Goal: Task Accomplishment & Management: Use online tool/utility

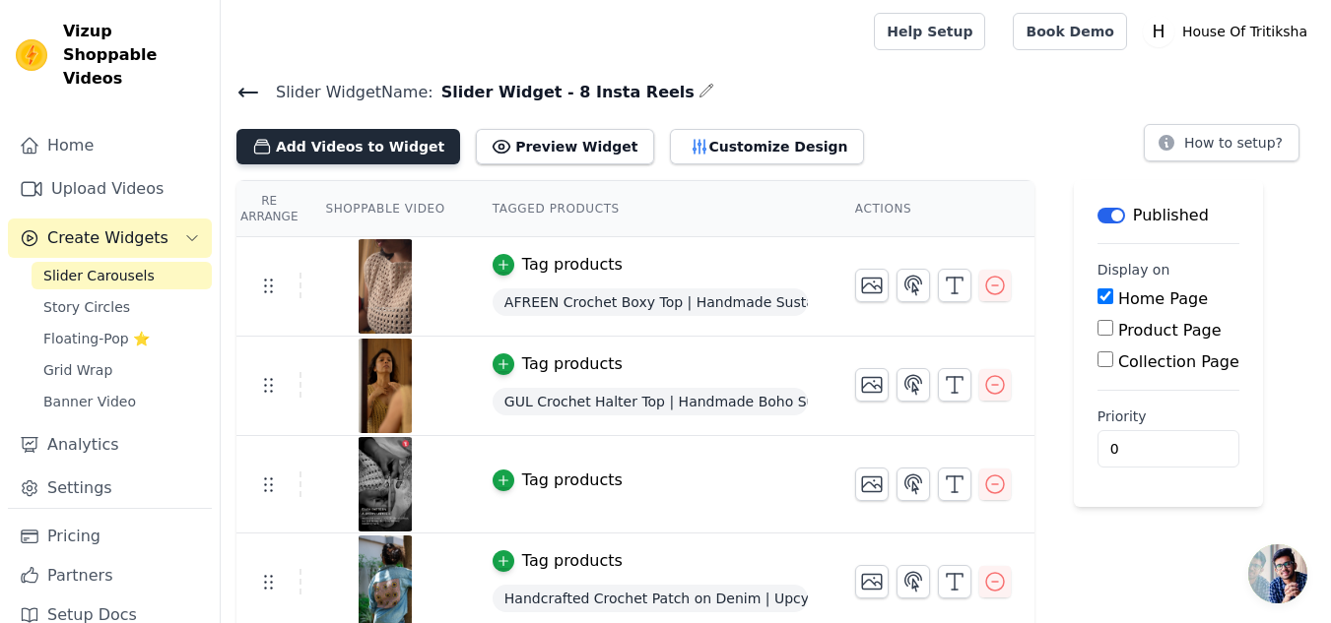
click at [326, 142] on button "Add Videos to Widget" at bounding box center [348, 146] width 224 height 35
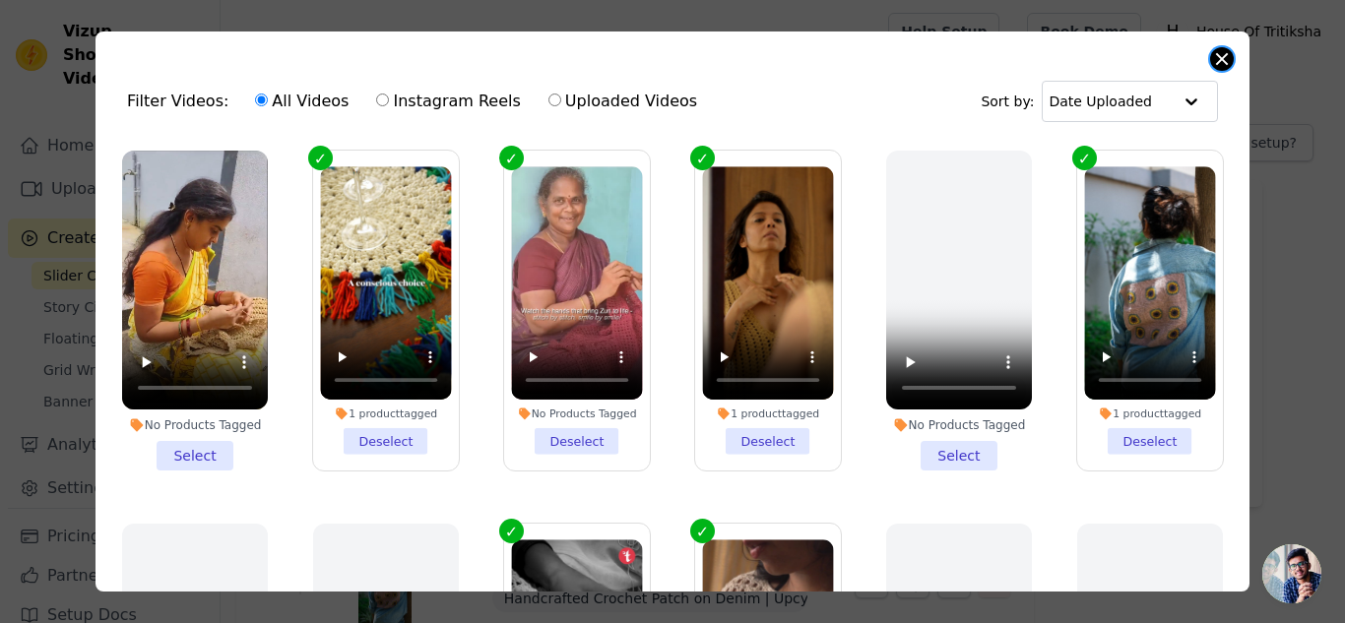
click at [1220, 47] on button "Close modal" at bounding box center [1222, 59] width 24 height 24
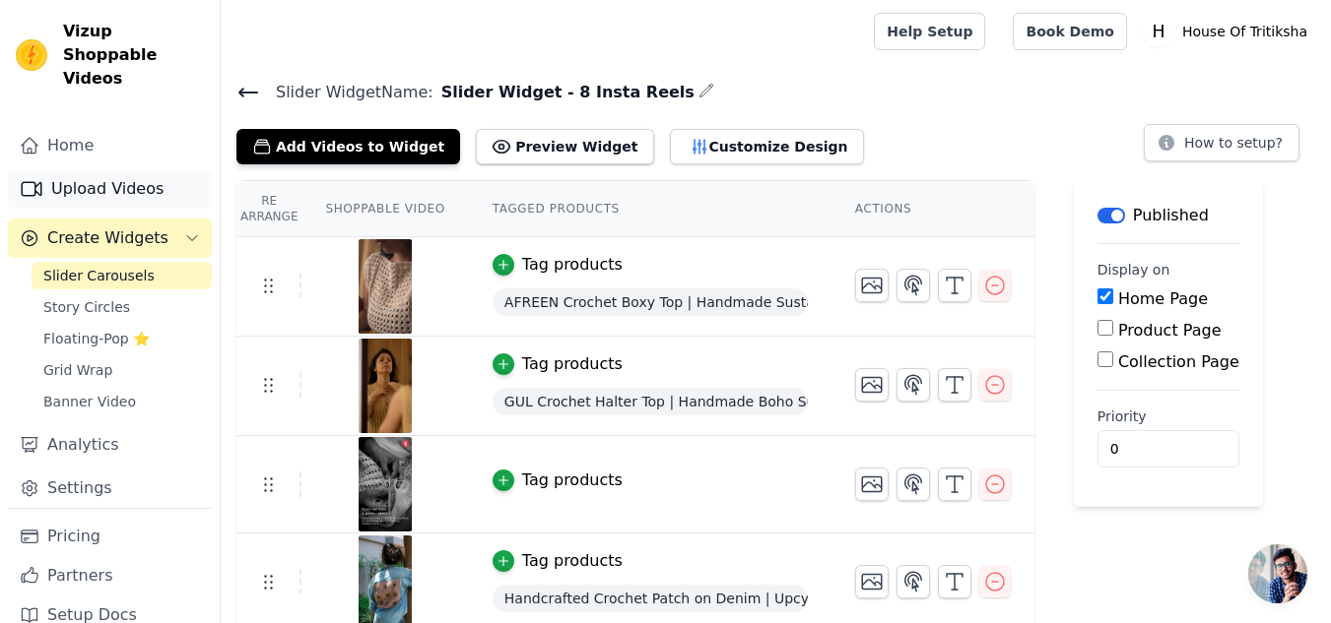
click at [102, 169] on link "Upload Videos" at bounding box center [110, 188] width 204 height 39
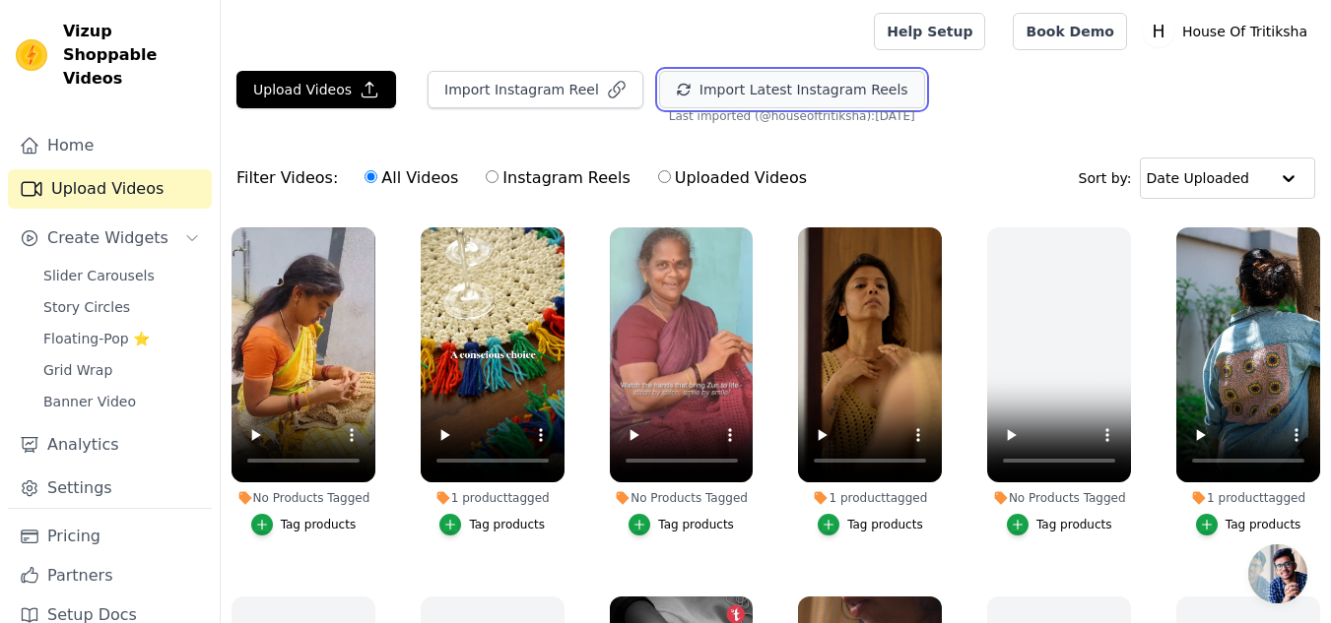
click at [863, 94] on button "Import Latest Instagram Reels" at bounding box center [792, 89] width 266 height 37
click at [750, 96] on button "Import Latest Instagram Reels" at bounding box center [792, 89] width 266 height 37
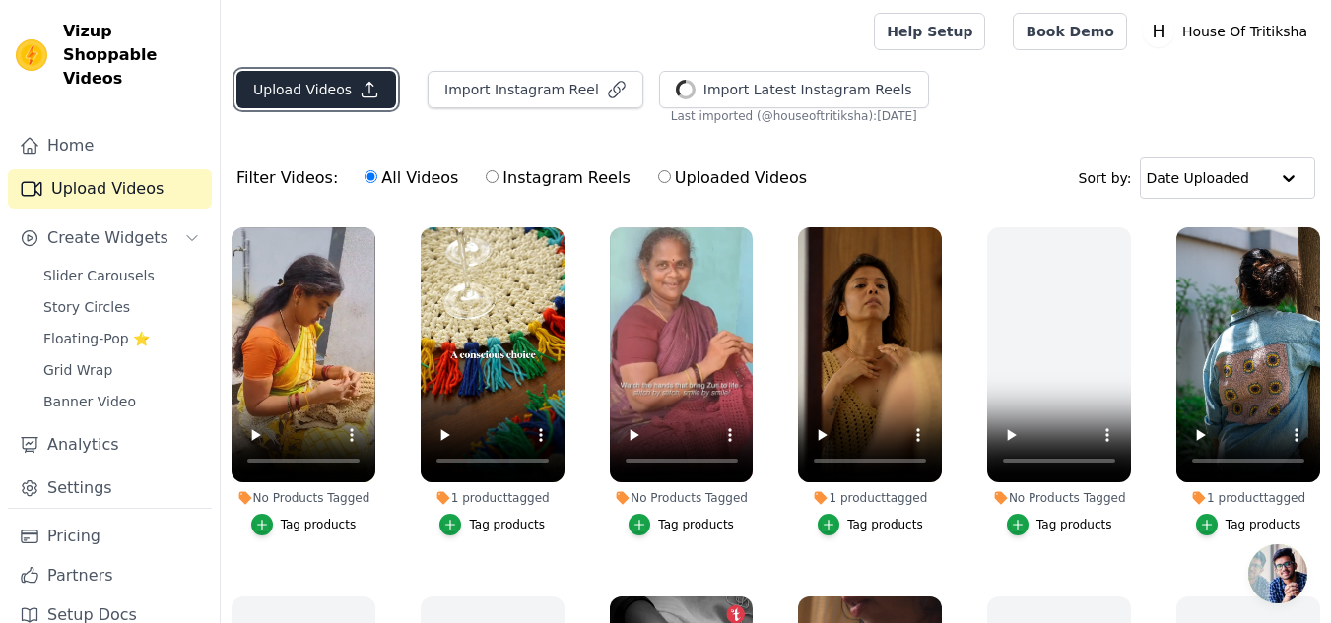
click at [245, 88] on button "Upload Videos" at bounding box center [316, 89] width 160 height 37
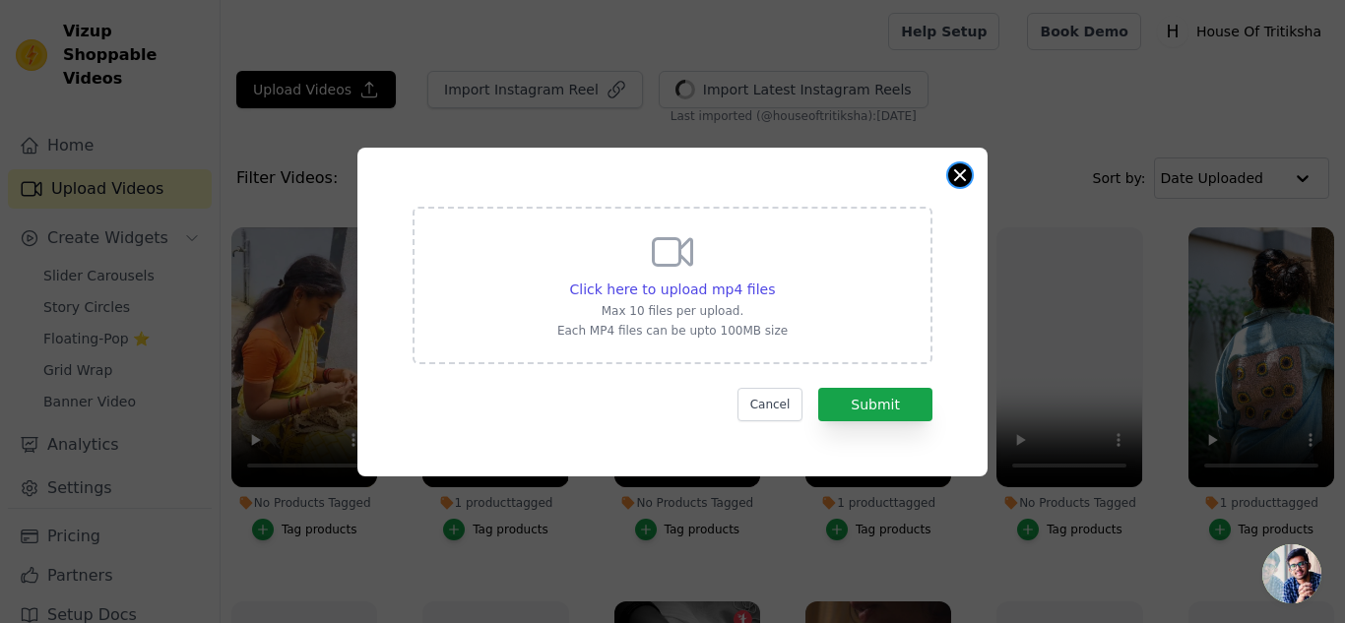
click at [958, 180] on button "Close modal" at bounding box center [960, 175] width 24 height 24
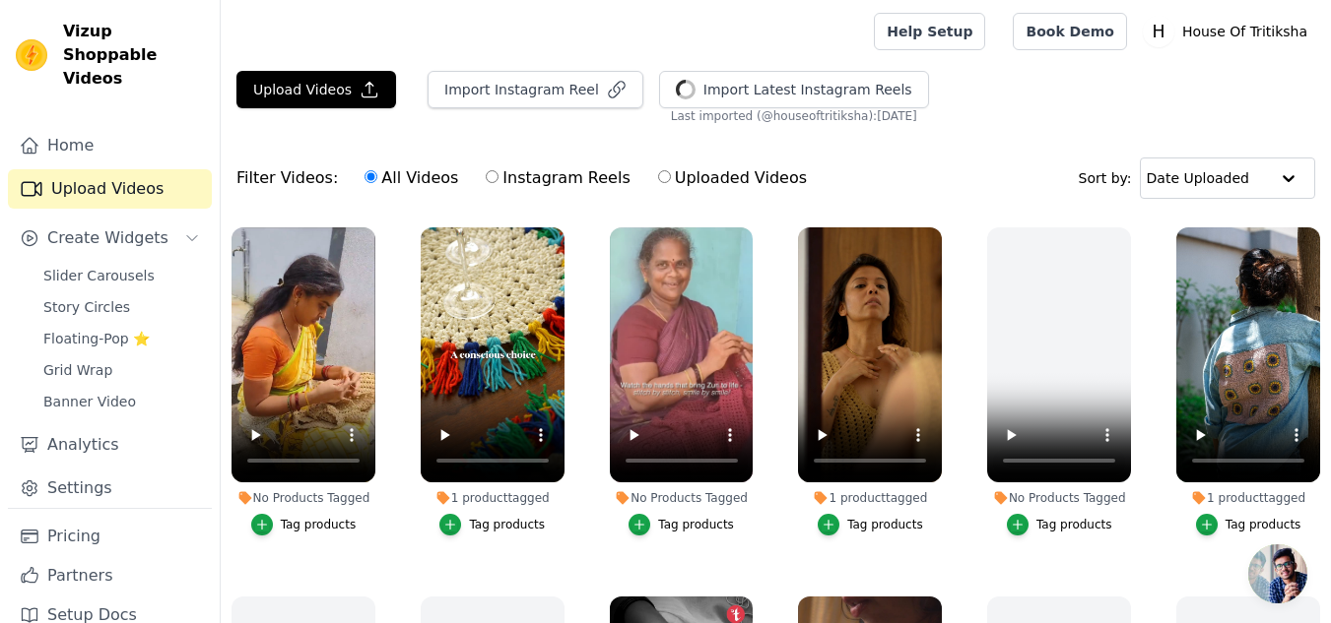
click at [545, 59] on div at bounding box center [543, 31] width 614 height 63
click at [521, 78] on button "Import Instagram Reel" at bounding box center [535, 89] width 216 height 37
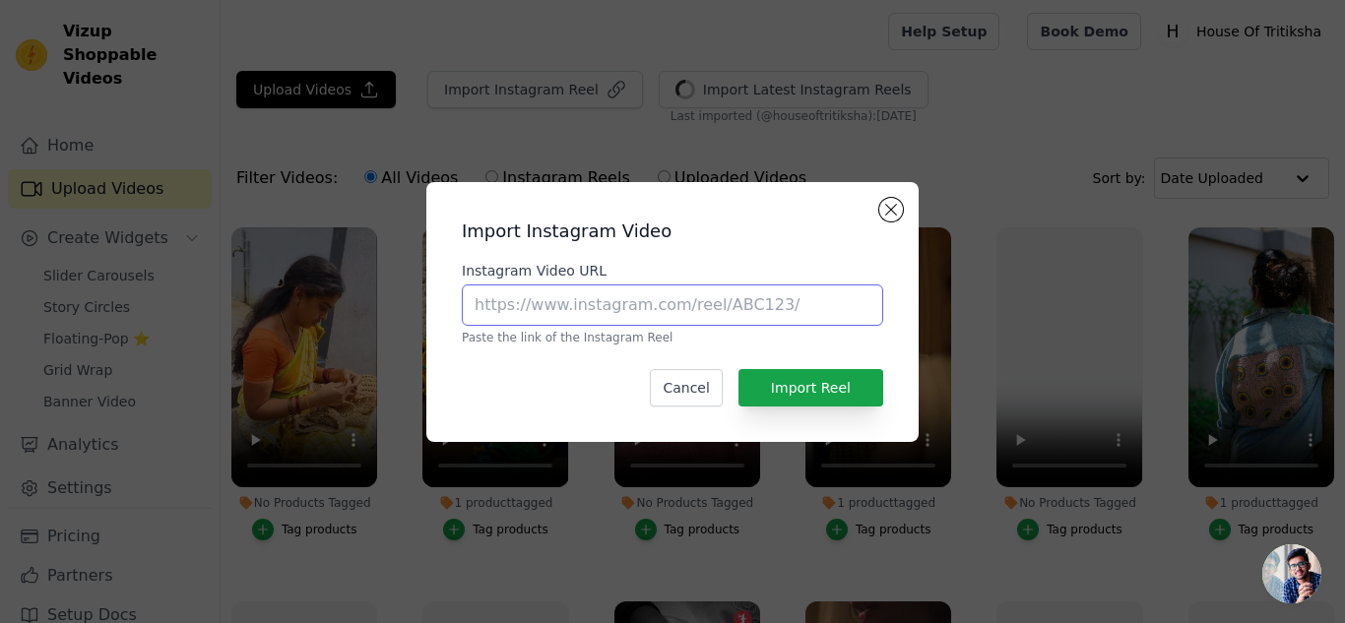
click at [609, 298] on input "Instagram Video URL" at bounding box center [673, 305] width 422 height 41
click at [890, 212] on button "Close modal" at bounding box center [892, 210] width 24 height 24
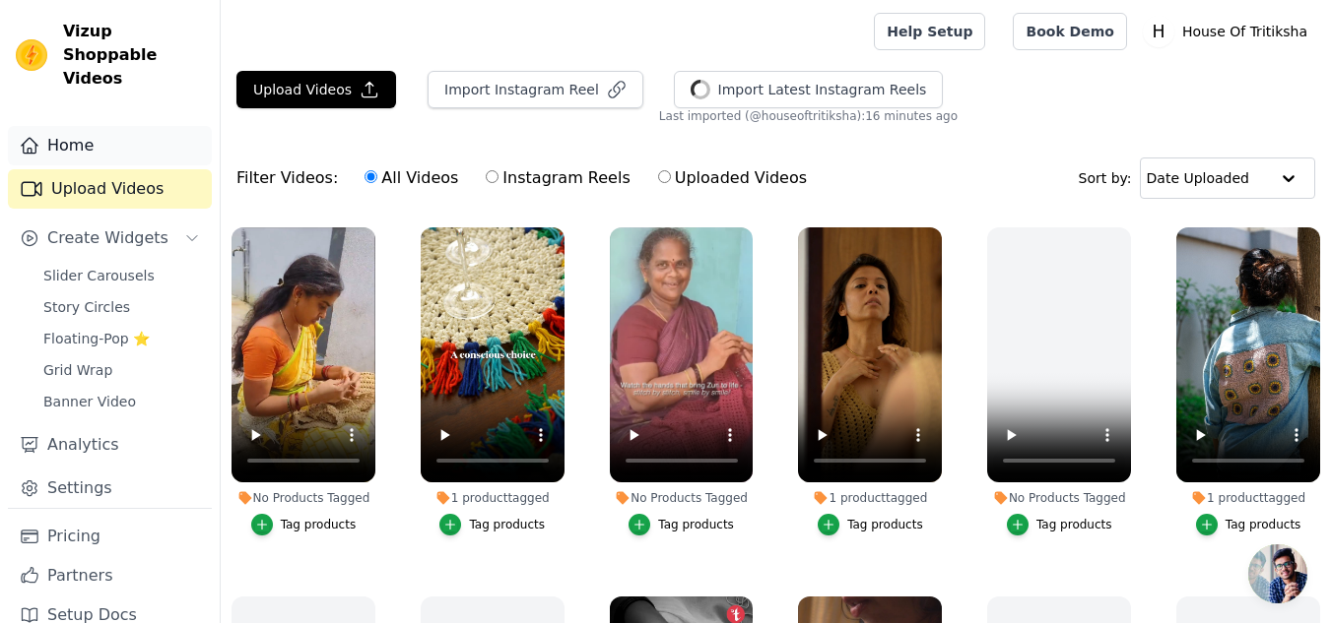
click at [143, 131] on link "Home" at bounding box center [110, 145] width 204 height 39
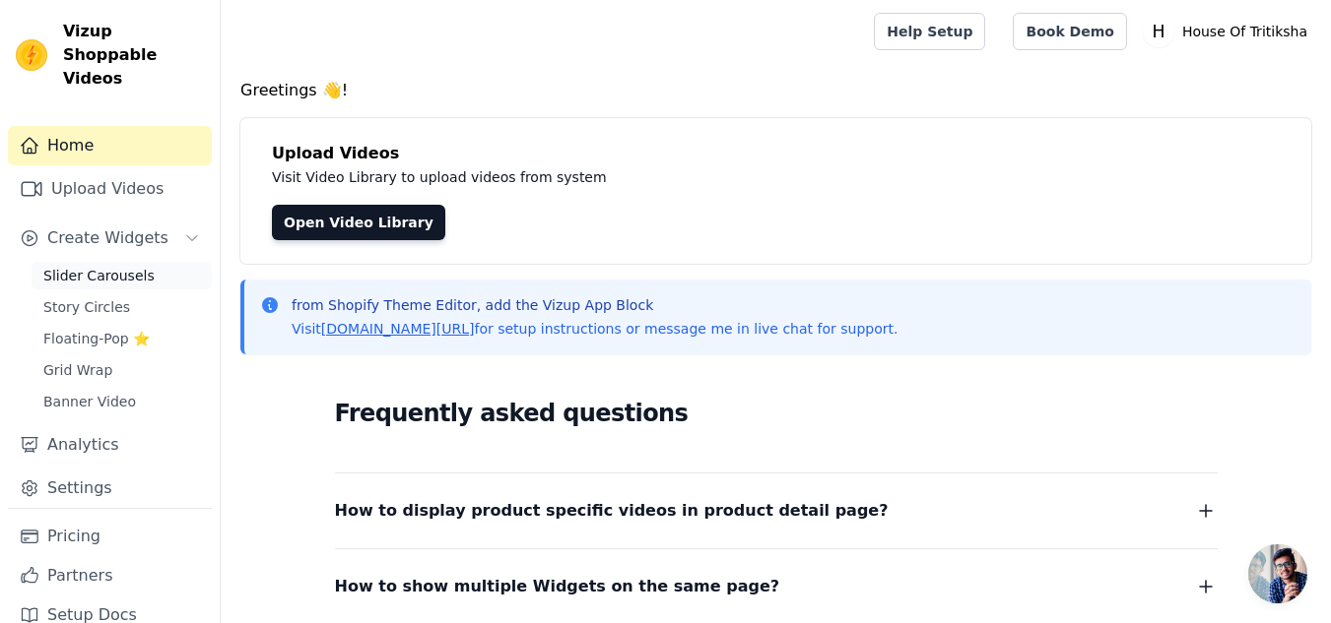
click at [129, 266] on span "Slider Carousels" at bounding box center [98, 276] width 111 height 20
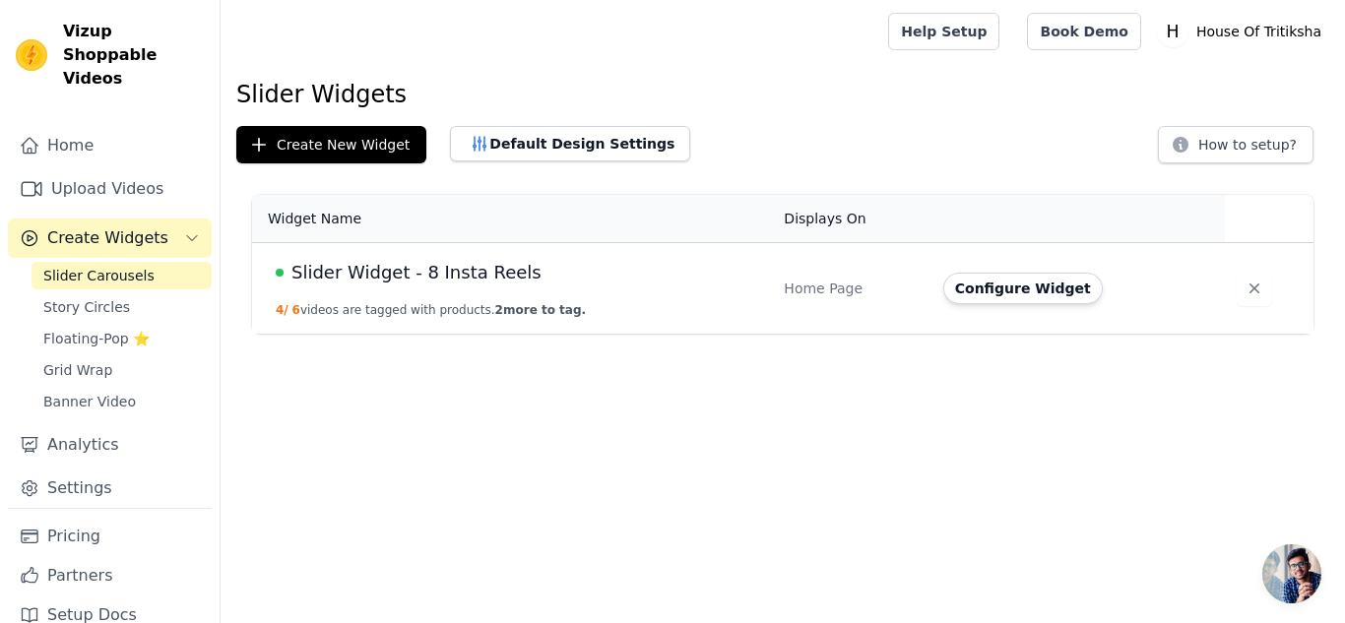
click at [422, 294] on td "Slider Widget - 8 Insta Reels 4 / 6 videos are tagged with products. 2 more to …" at bounding box center [512, 289] width 520 height 92
click at [359, 276] on span "Slider Widget - 8 Insta Reels" at bounding box center [417, 273] width 250 height 28
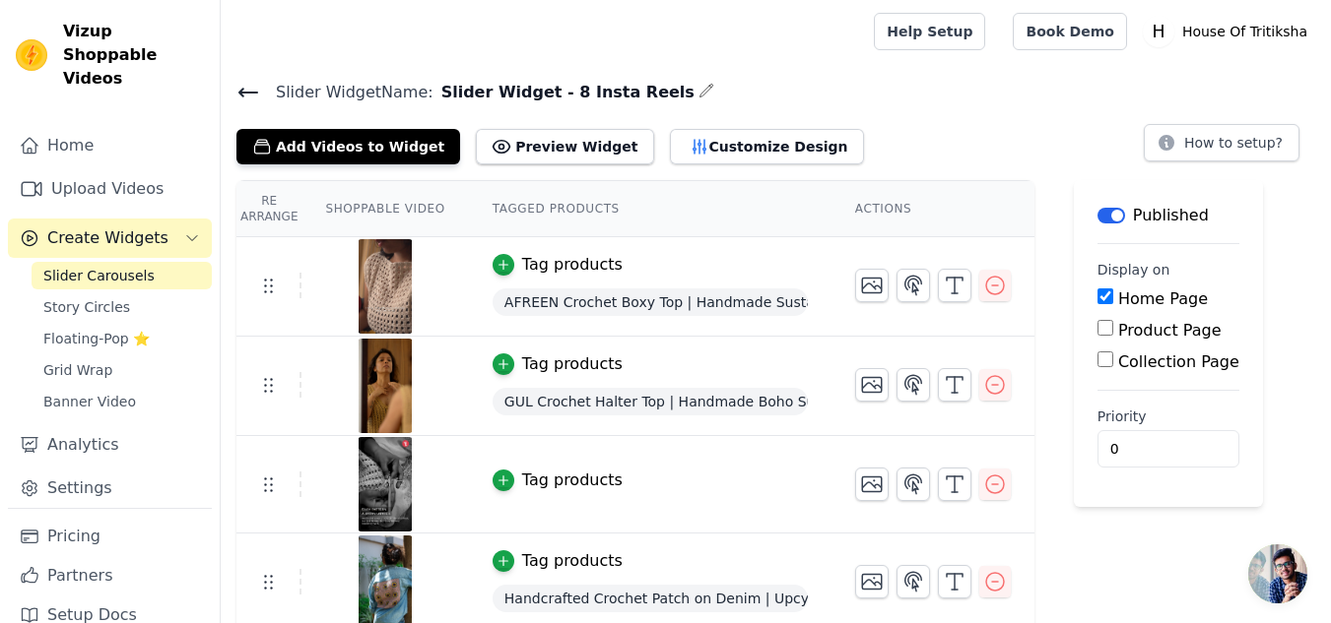
click at [630, 399] on span "GUL Crochet Halter Top | Handmade Boho Summer Fashion" at bounding box center [649, 402] width 315 height 28
click at [496, 361] on icon "button" at bounding box center [503, 365] width 14 height 14
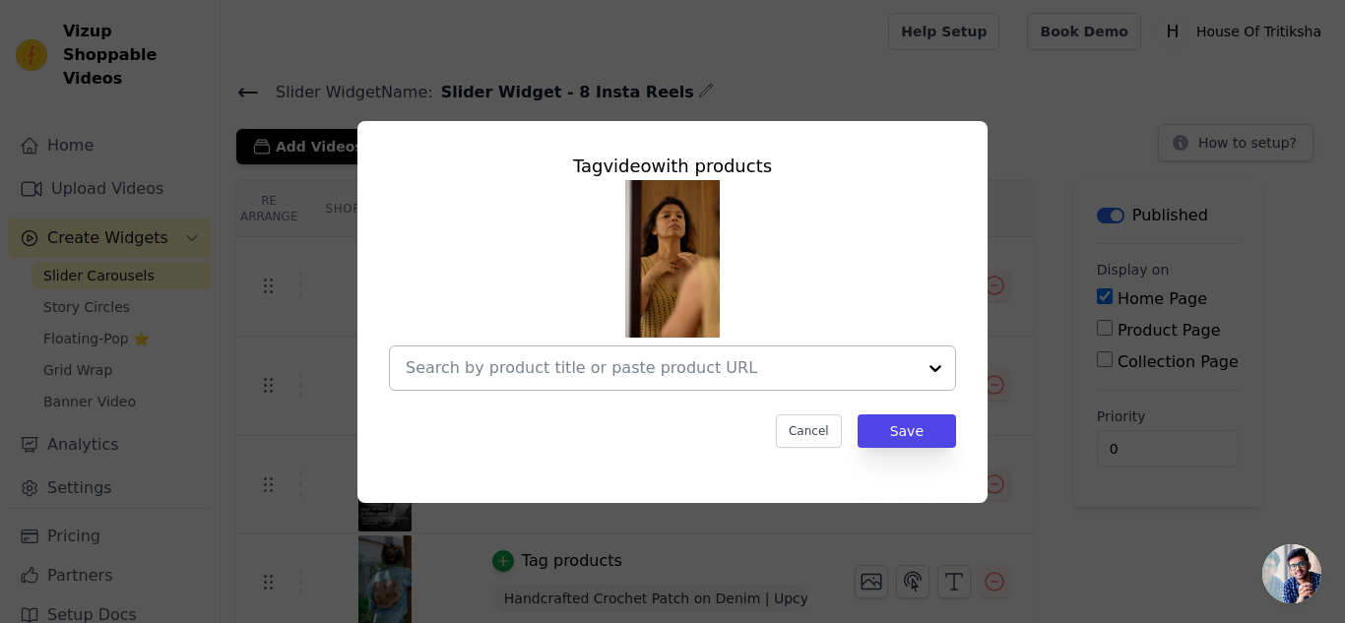
click at [716, 373] on input "text" at bounding box center [661, 369] width 510 height 24
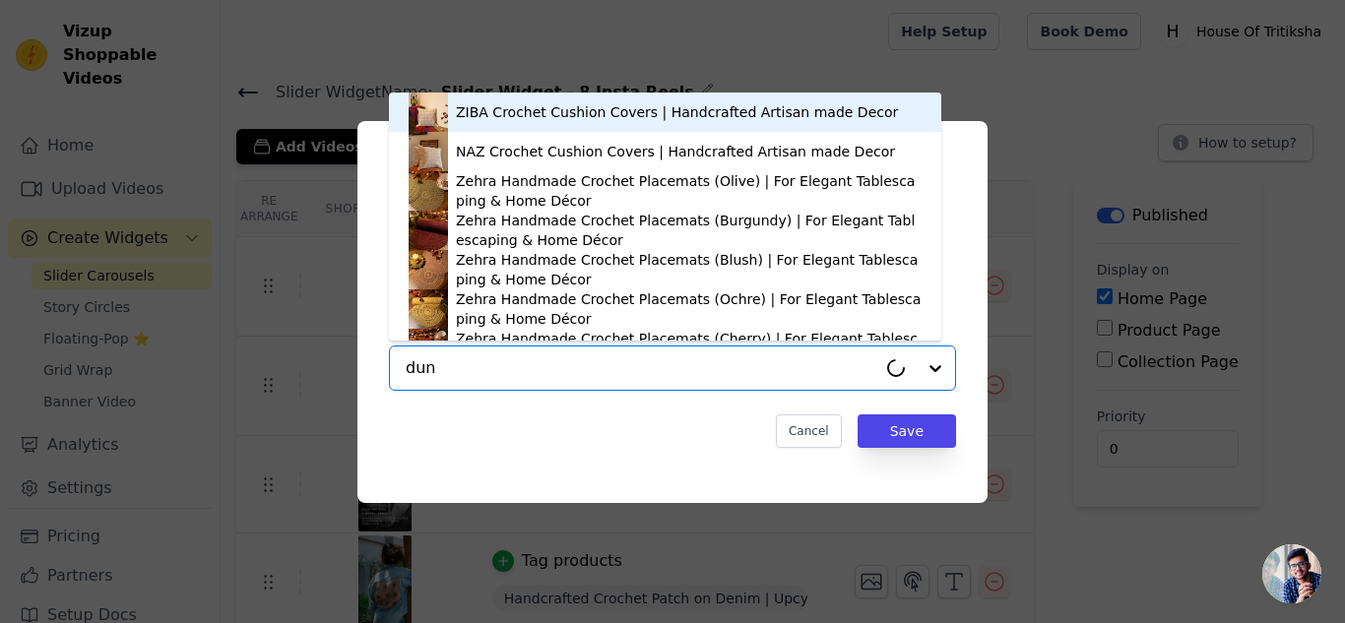
type input "dune"
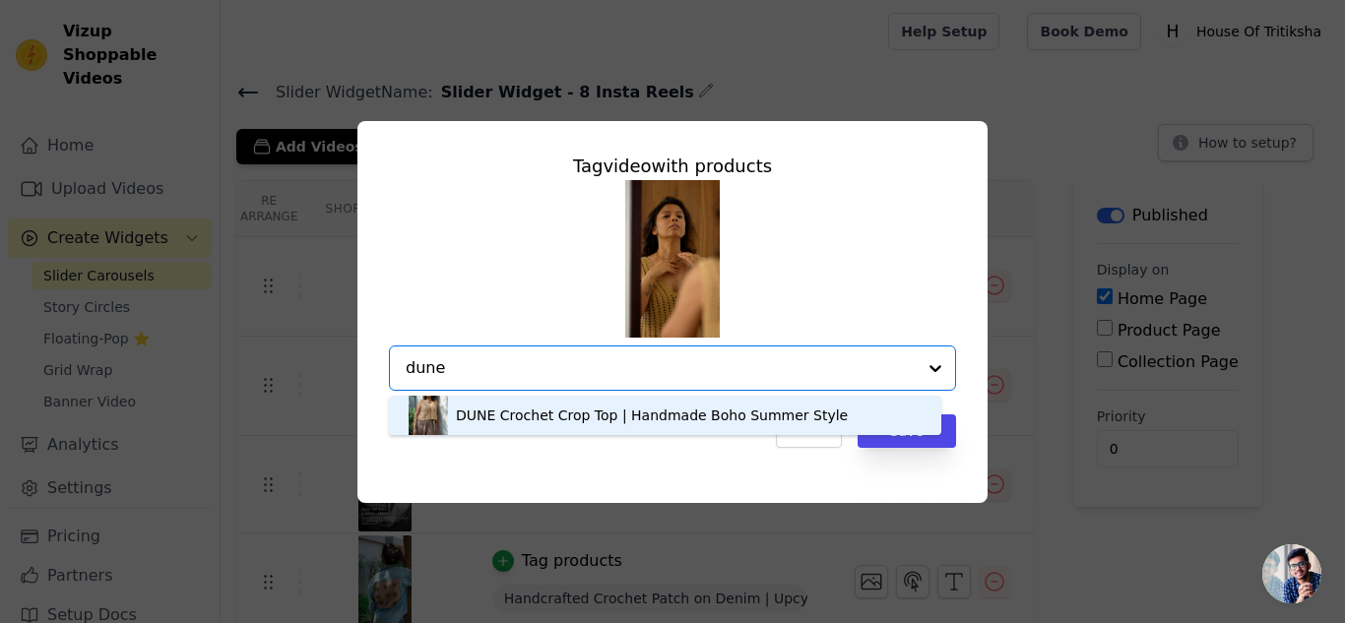
click at [551, 412] on div "DUNE Crochet Crop Top | Handmade Boho Summer Style" at bounding box center [652, 416] width 392 height 20
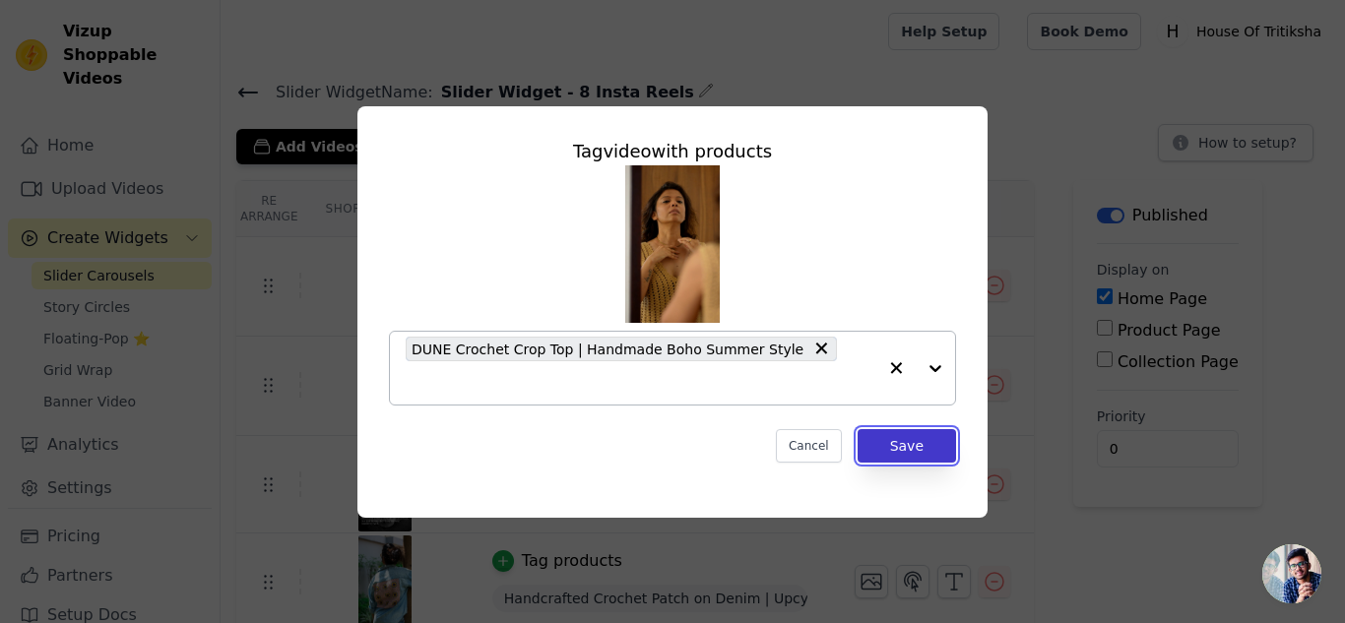
click at [893, 429] on button "Save" at bounding box center [907, 445] width 98 height 33
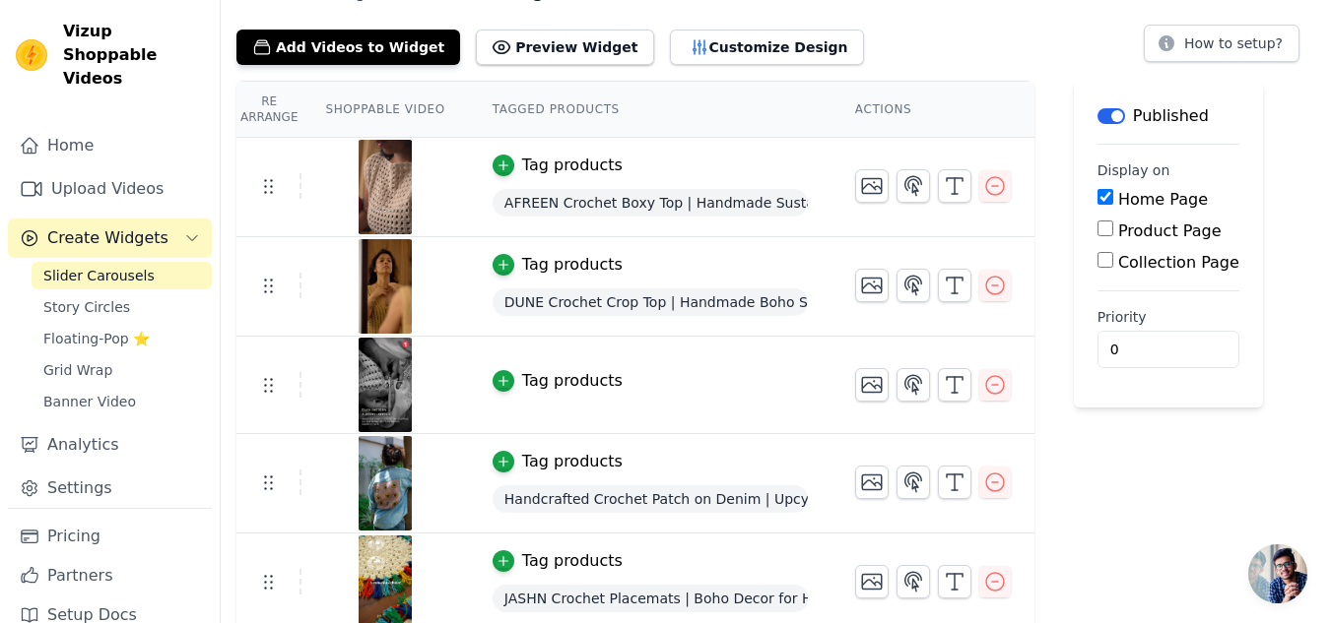
scroll to position [206, 0]
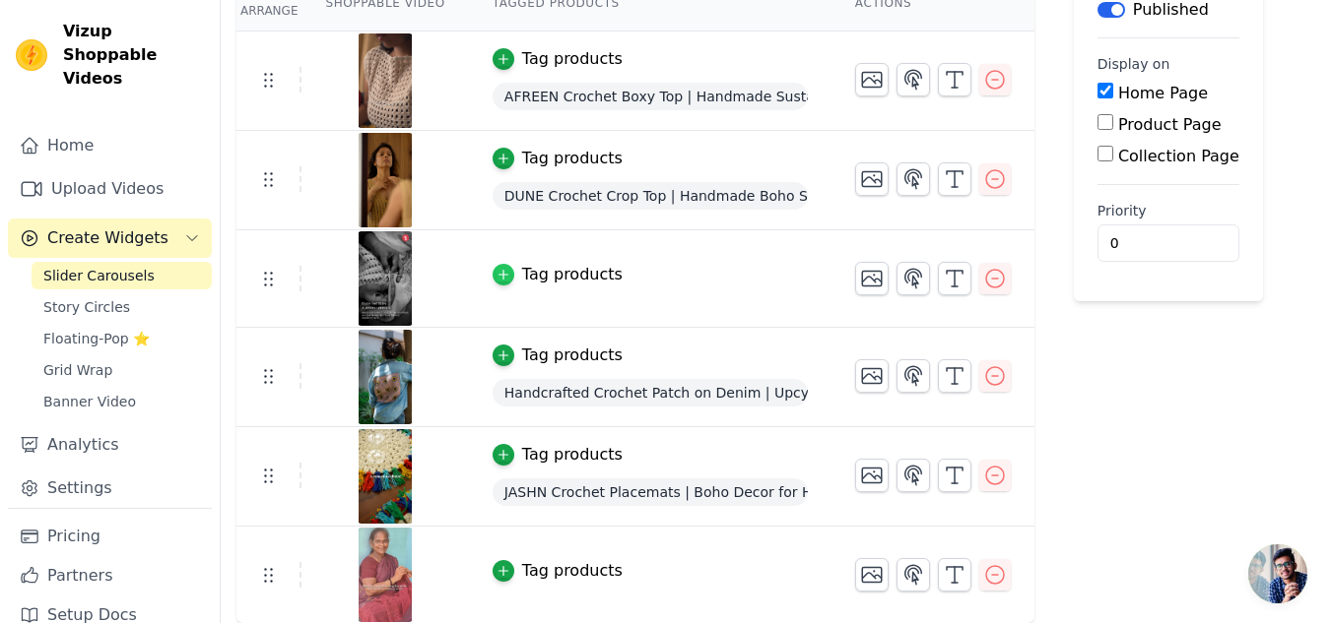
click at [492, 278] on div "button" at bounding box center [503, 275] width 22 height 22
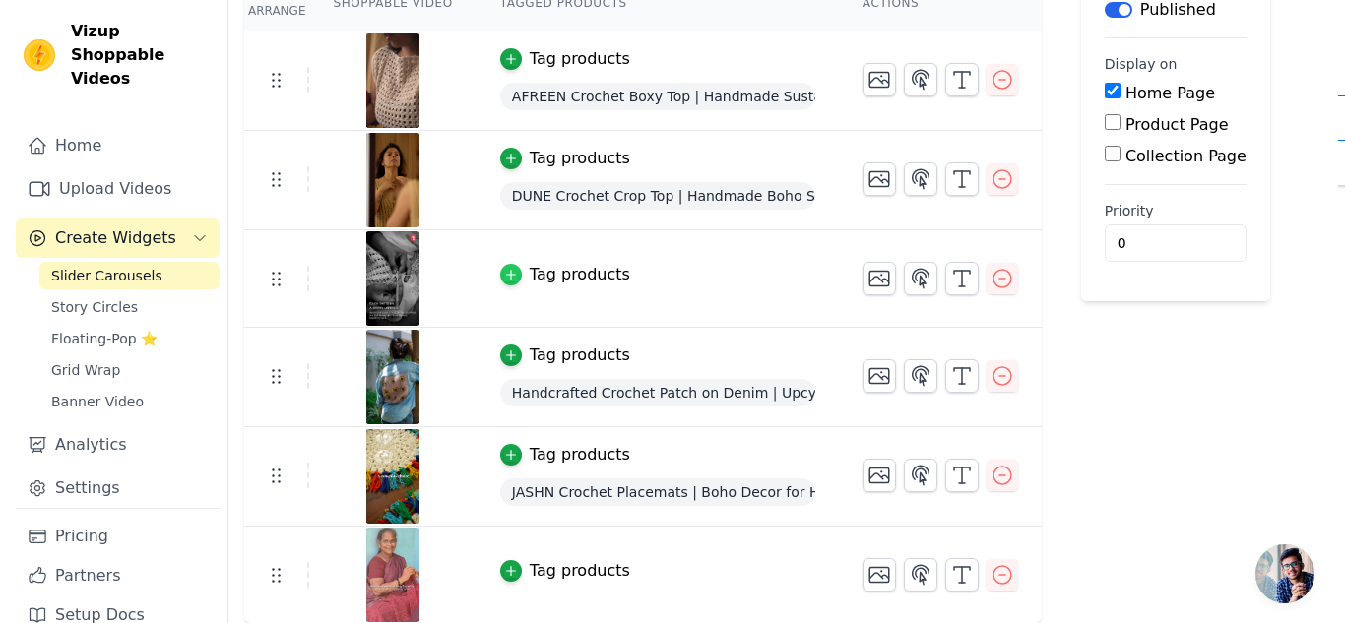
scroll to position [0, 0]
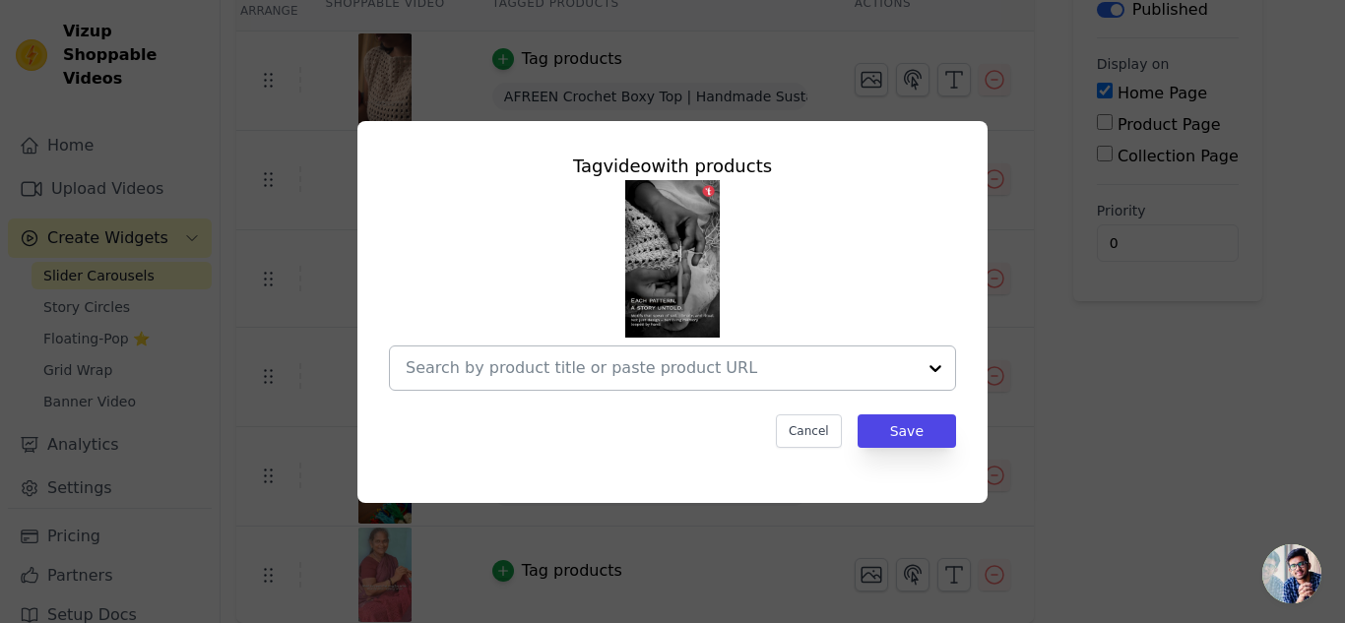
click at [473, 373] on input "text" at bounding box center [661, 369] width 510 height 24
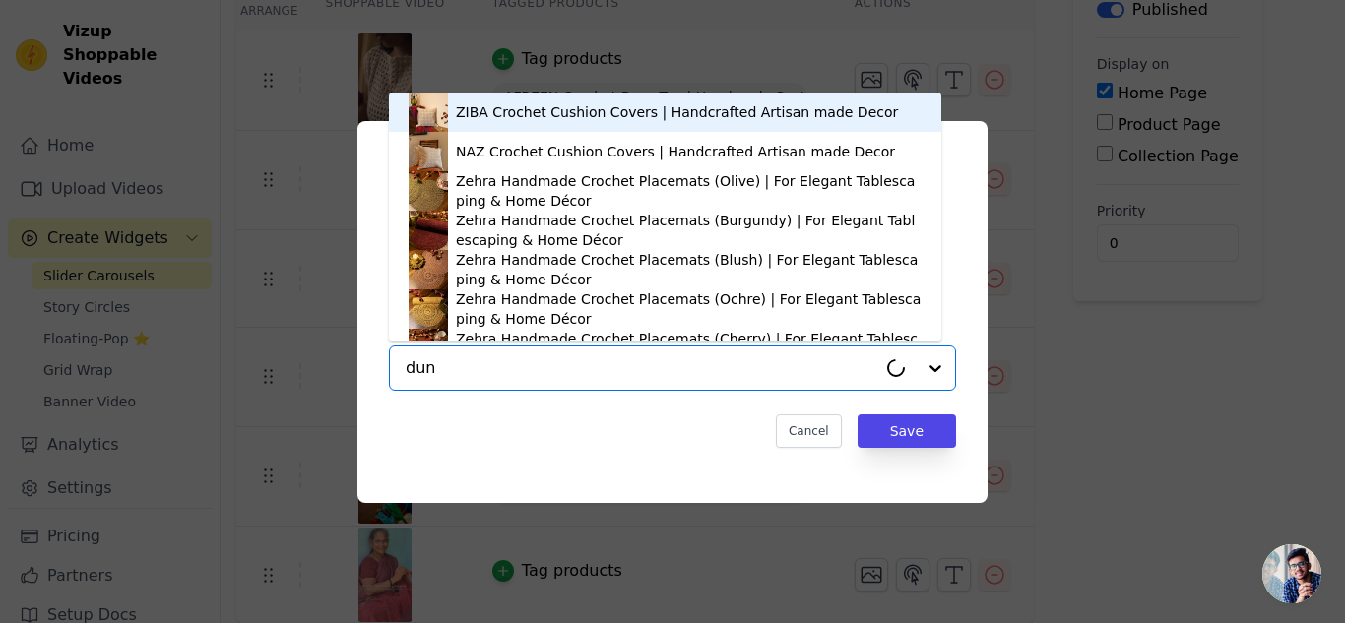
type input "dune"
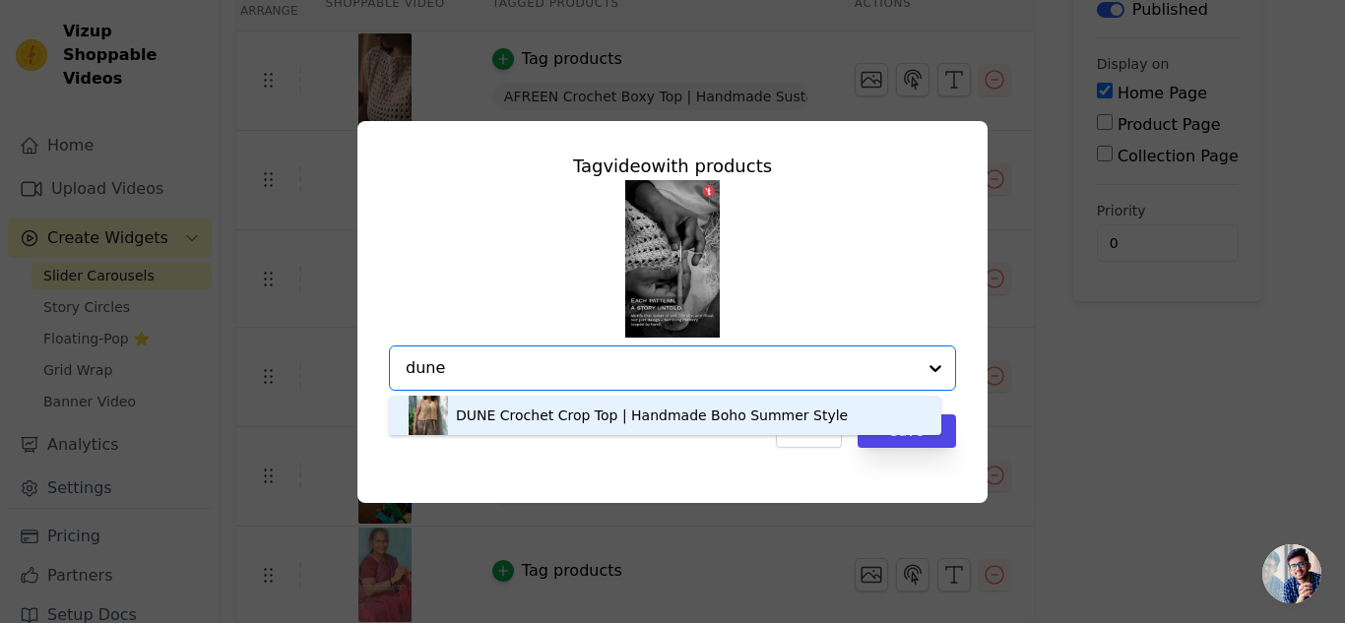
click at [499, 412] on div "DUNE Crochet Crop Top | Handmade Boho Summer Style" at bounding box center [652, 416] width 392 height 20
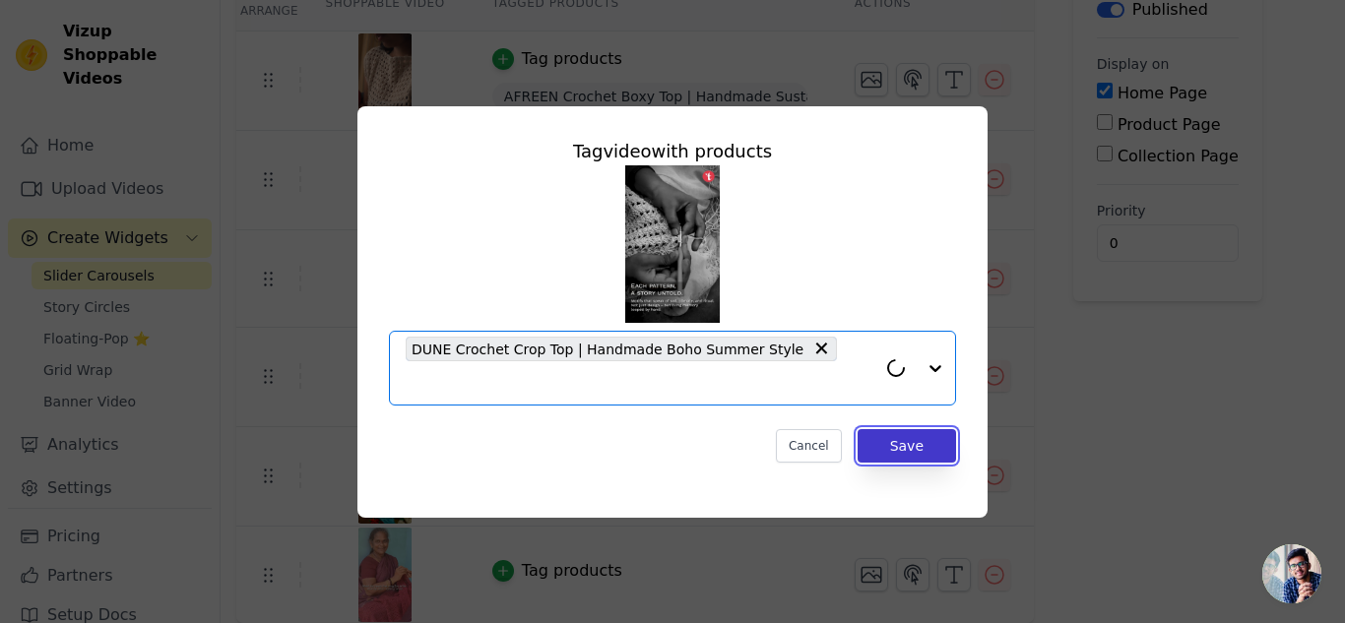
click at [866, 429] on button "Save" at bounding box center [907, 445] width 98 height 33
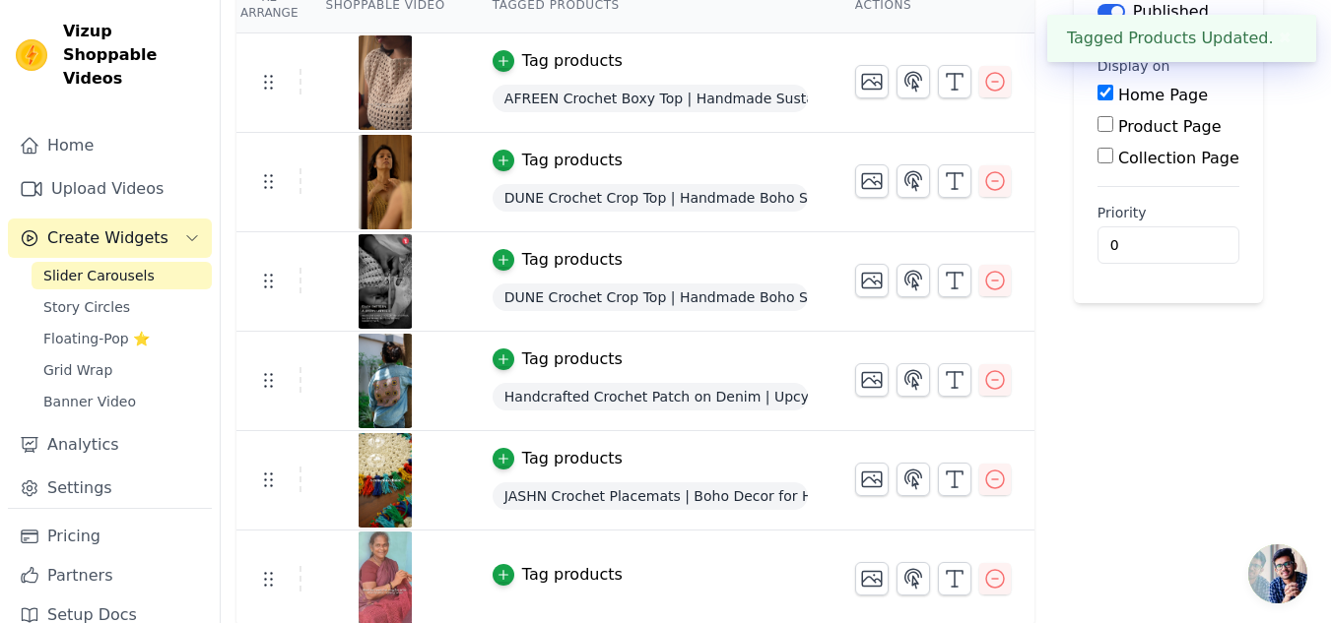
scroll to position [208, 0]
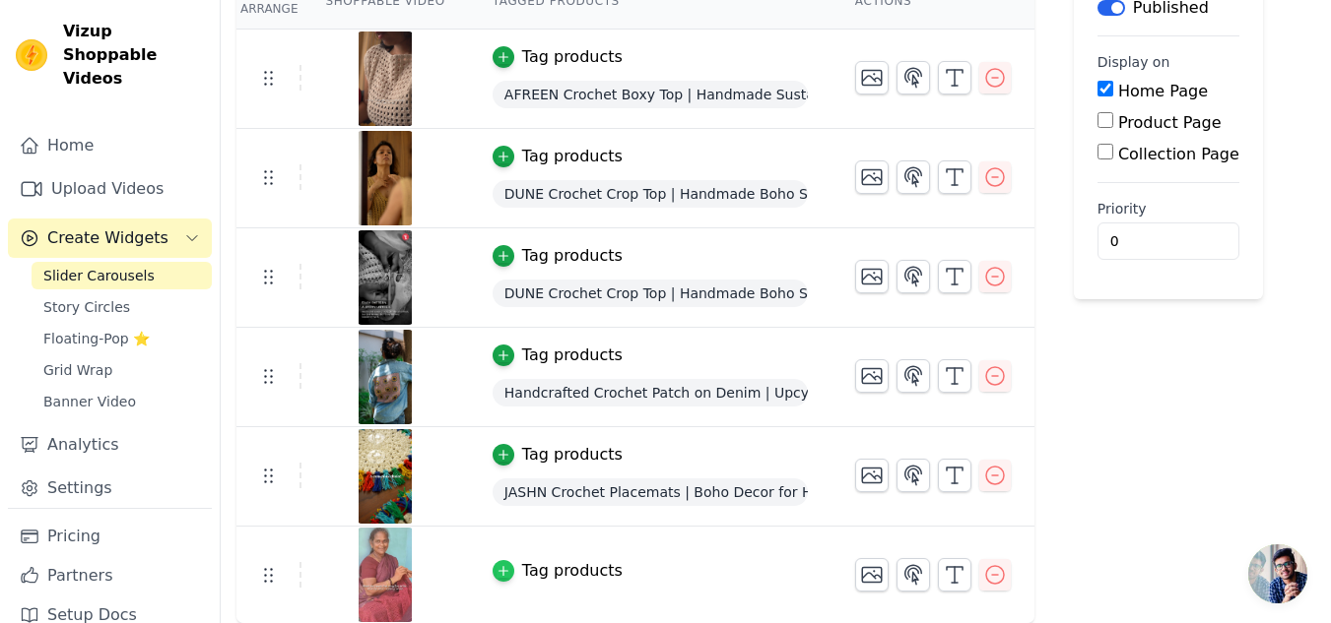
click at [492, 580] on div "button" at bounding box center [503, 571] width 22 height 22
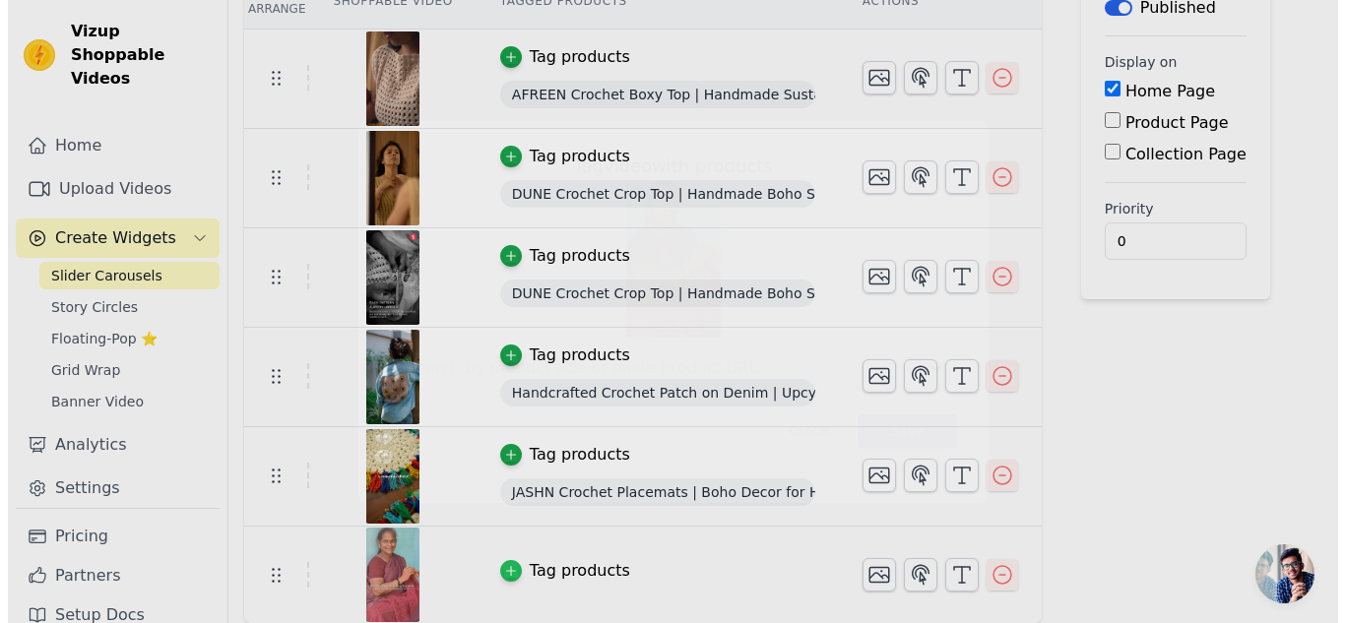
scroll to position [0, 0]
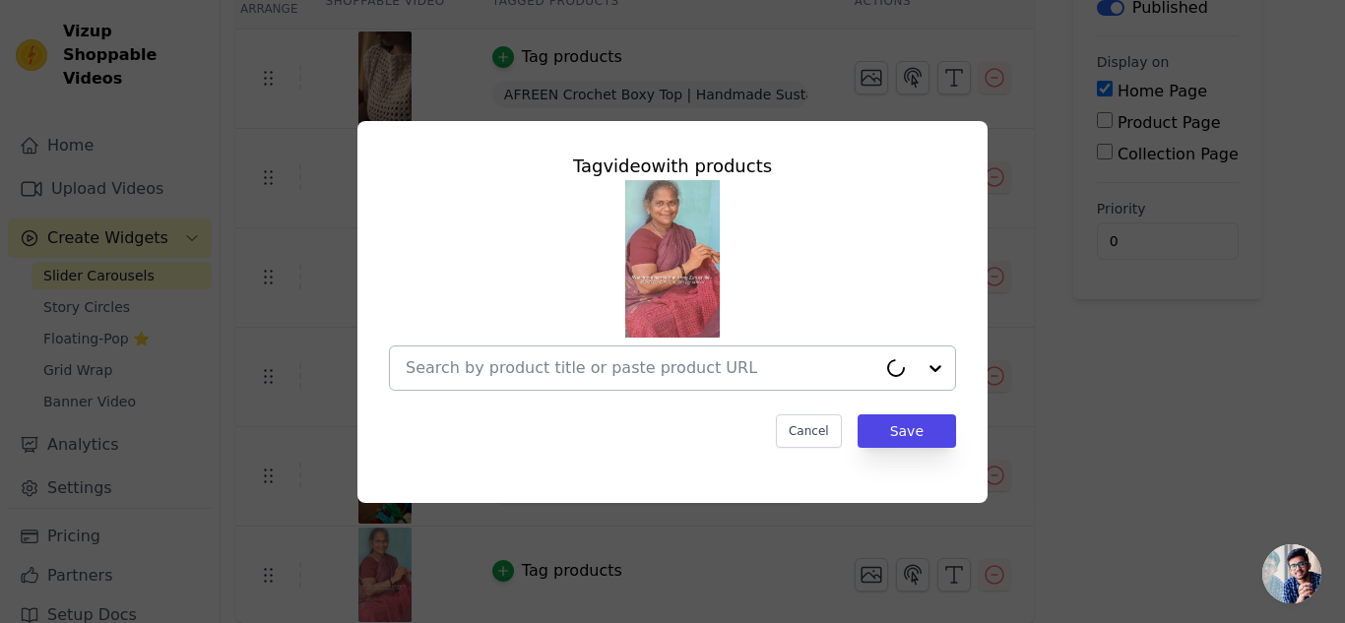
click at [500, 366] on input "text" at bounding box center [641, 369] width 471 height 24
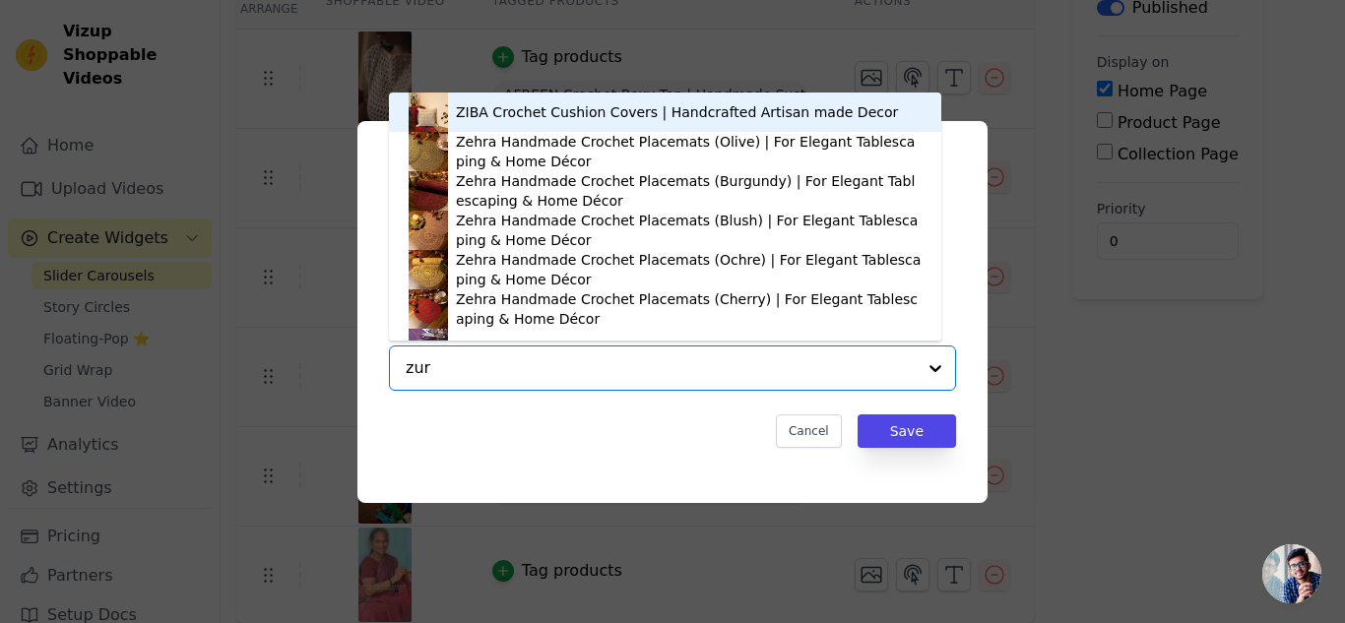
type input "zuri"
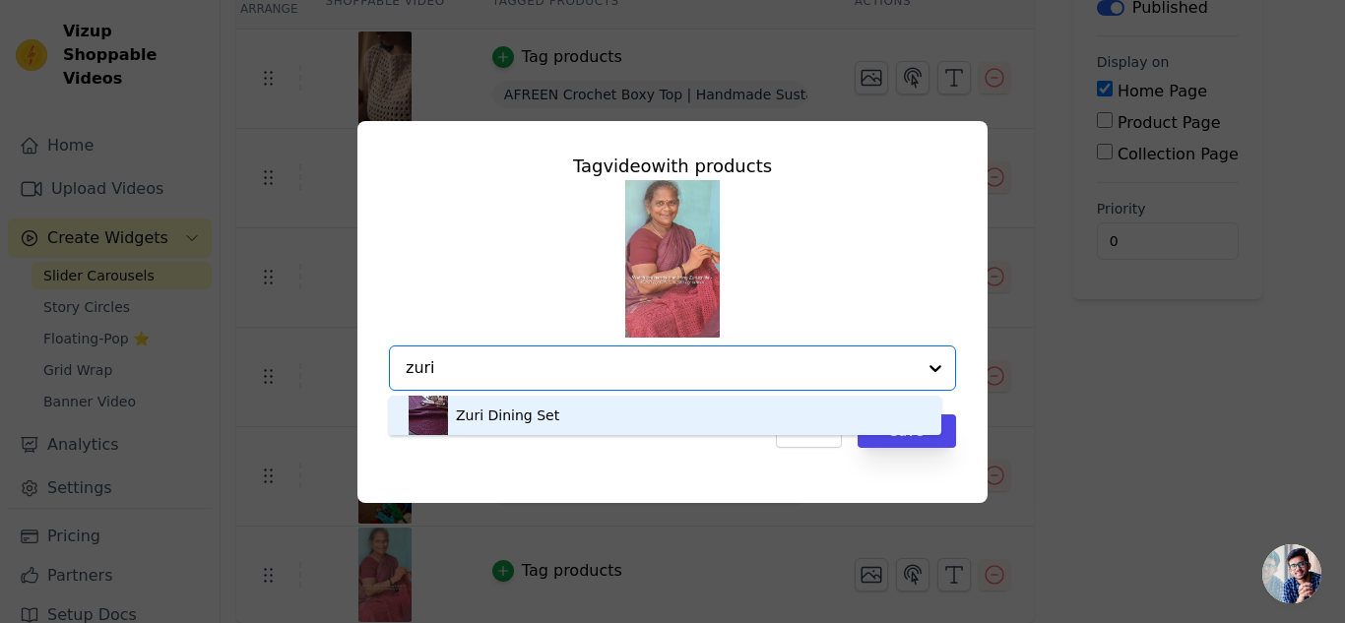
click at [774, 407] on div "Zuri Dining Set" at bounding box center [665, 415] width 513 height 39
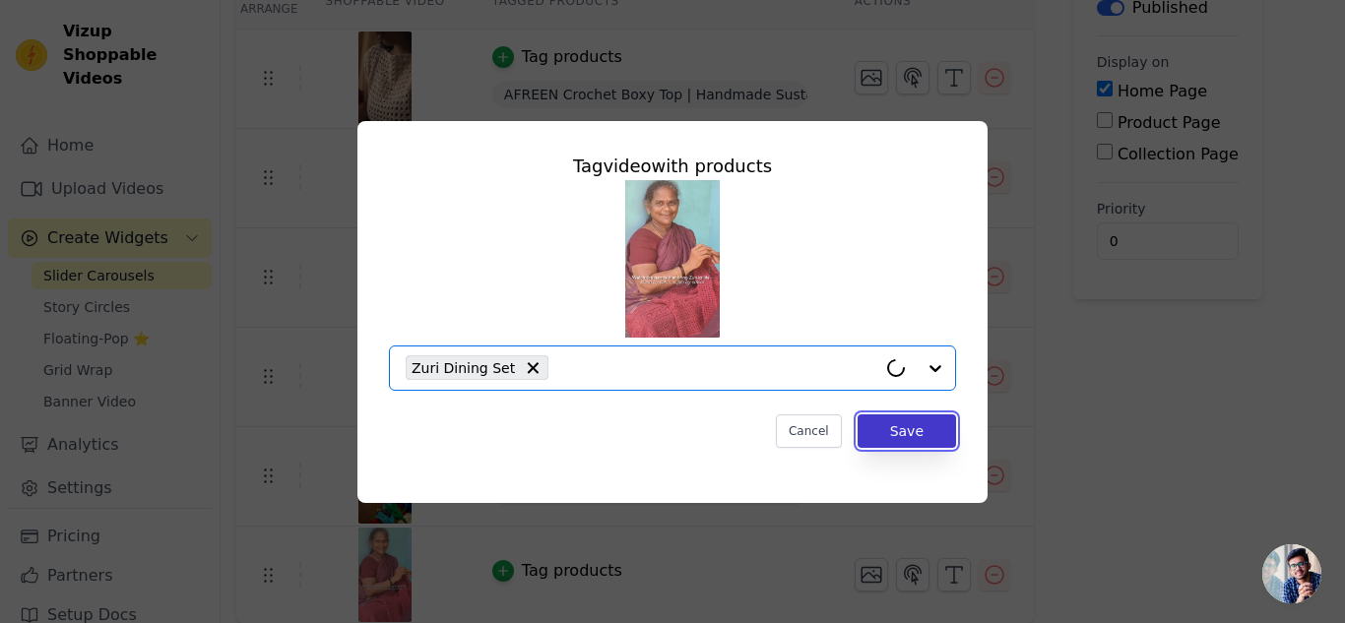
click at [944, 426] on button "Save" at bounding box center [907, 431] width 98 height 33
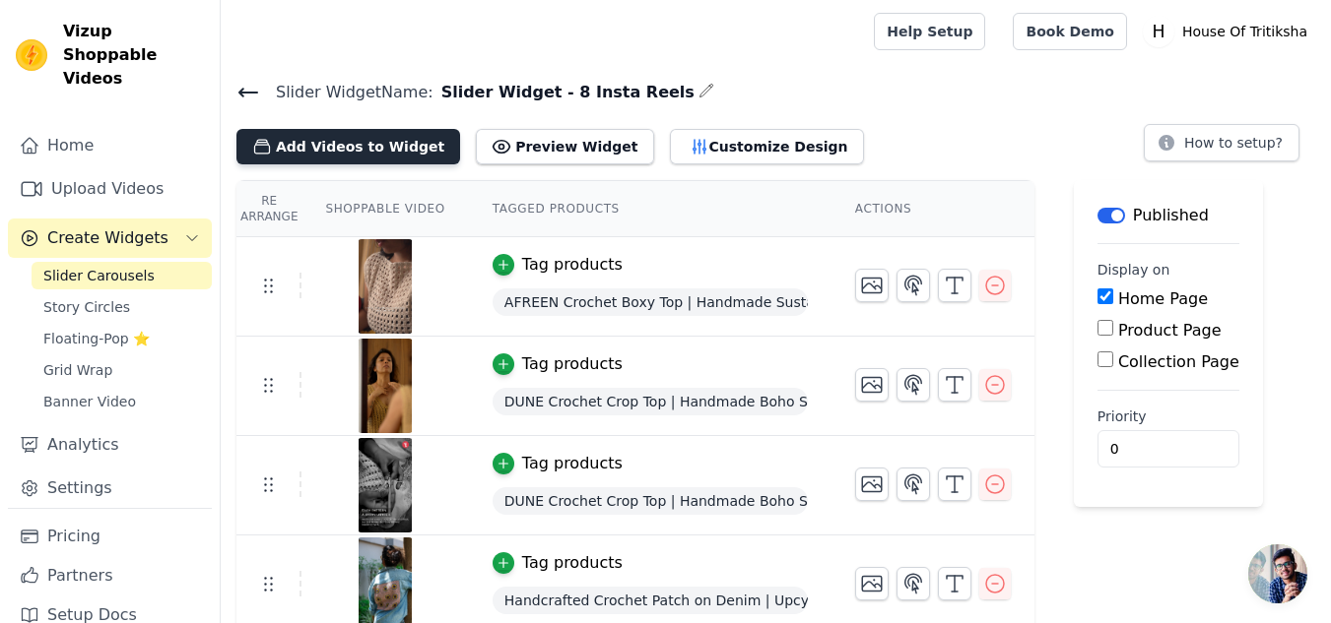
click at [380, 144] on button "Add Videos to Widget" at bounding box center [348, 146] width 224 height 35
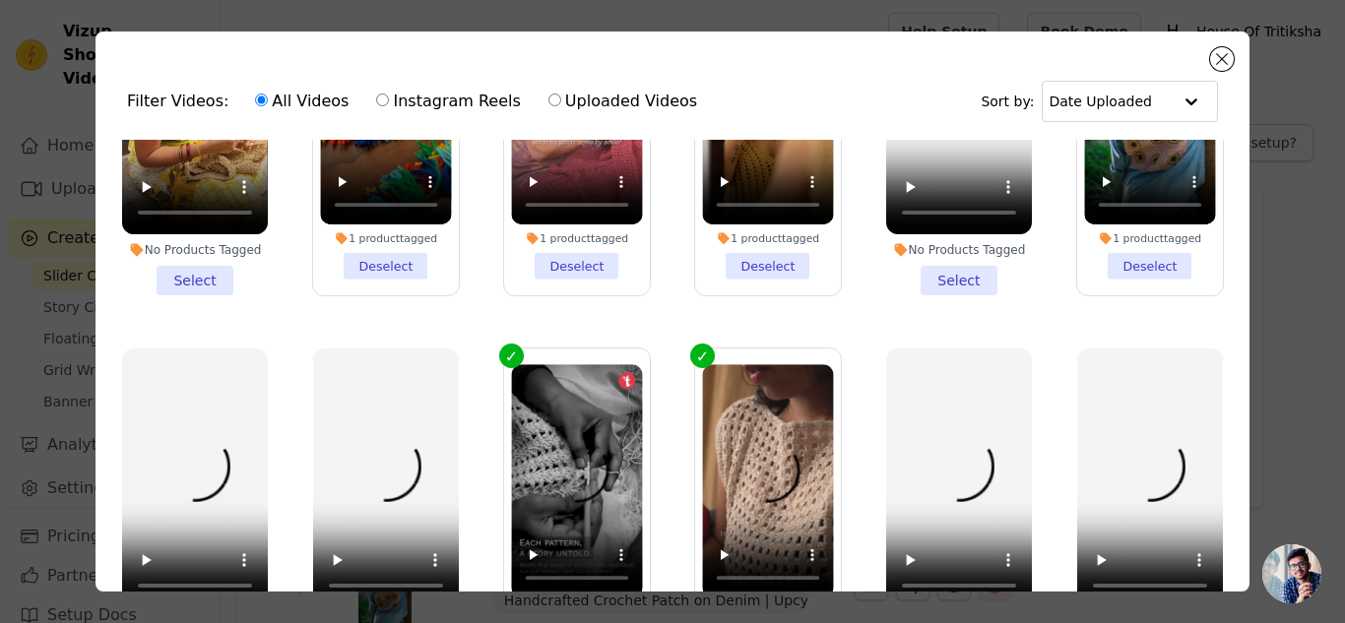
scroll to position [173, 0]
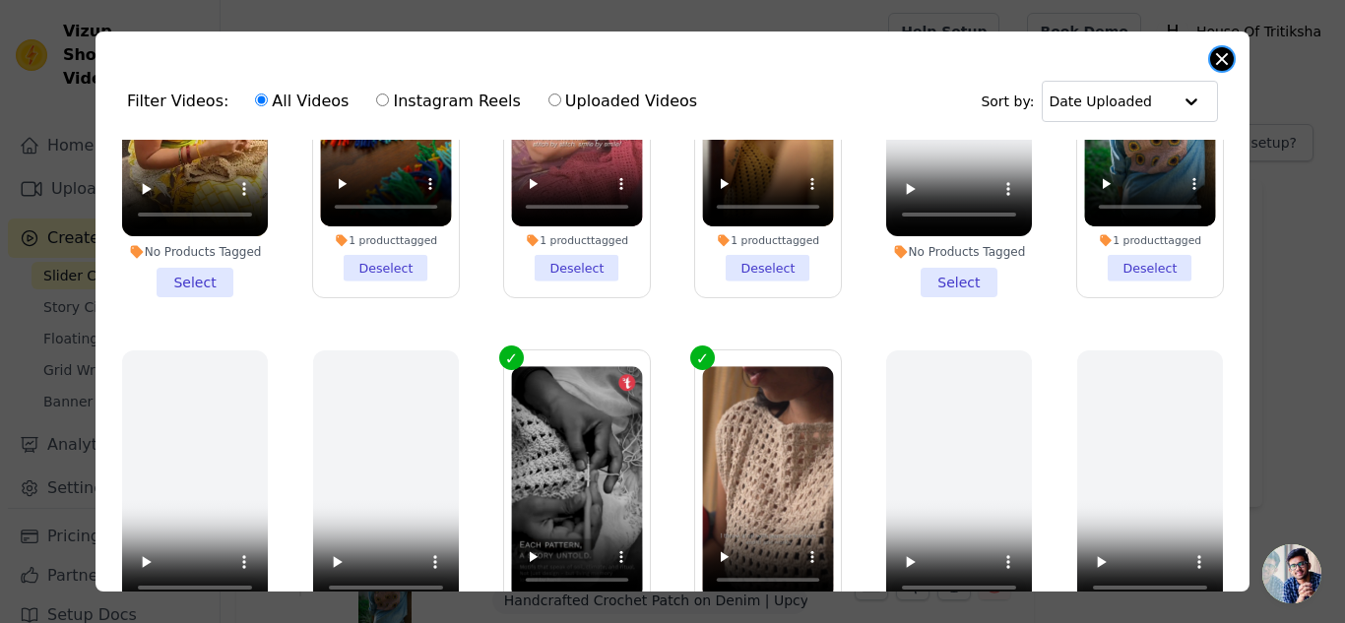
click at [1224, 64] on button "Close modal" at bounding box center [1222, 59] width 24 height 24
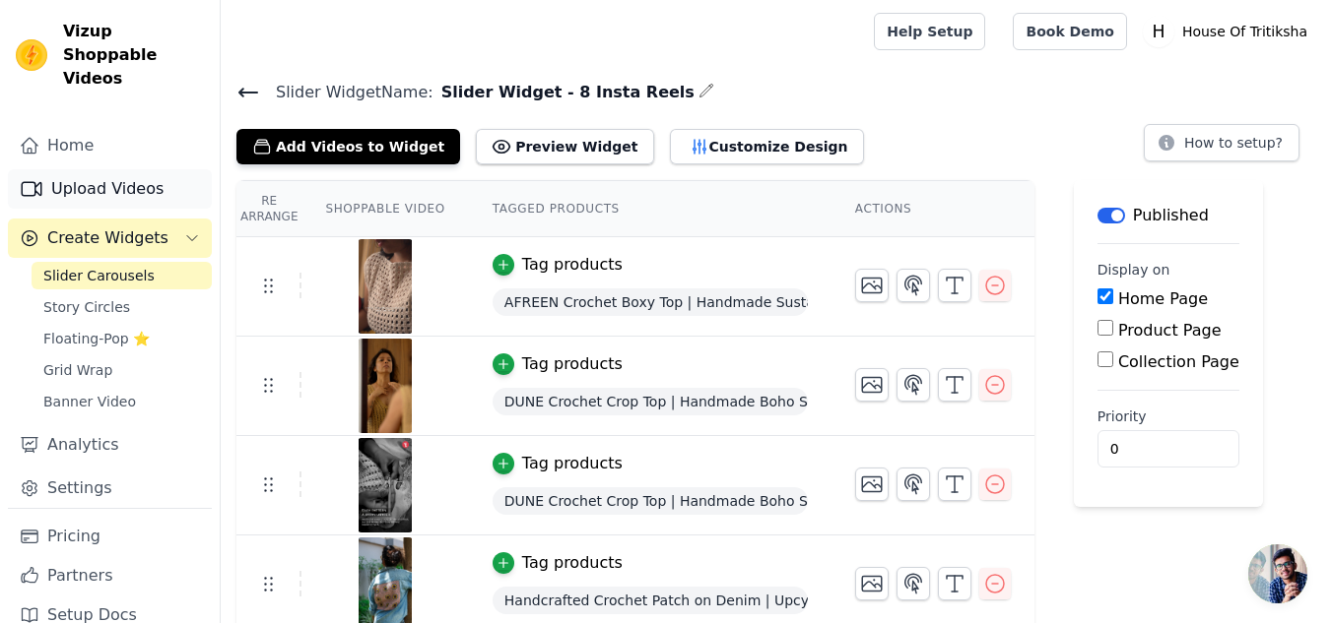
click at [91, 171] on link "Upload Videos" at bounding box center [110, 188] width 204 height 39
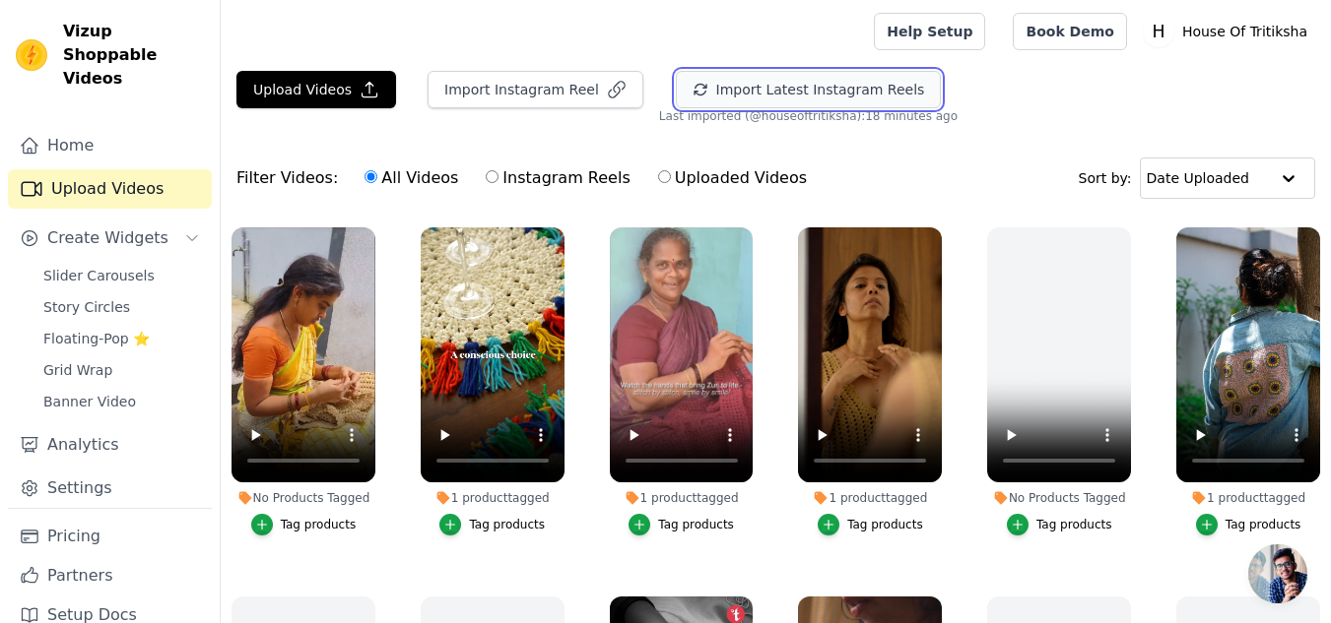
click at [701, 96] on button "Import Latest Instagram Reels" at bounding box center [809, 89] width 266 height 37
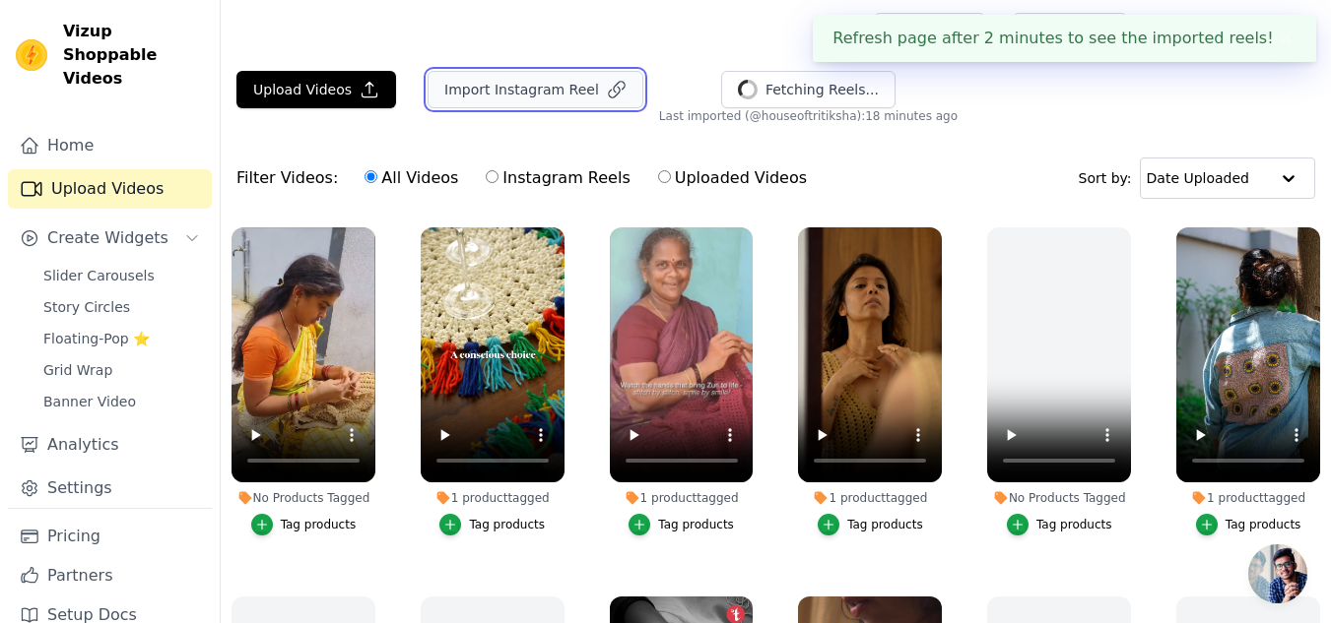
click at [607, 86] on icon "button" at bounding box center [617, 90] width 20 height 20
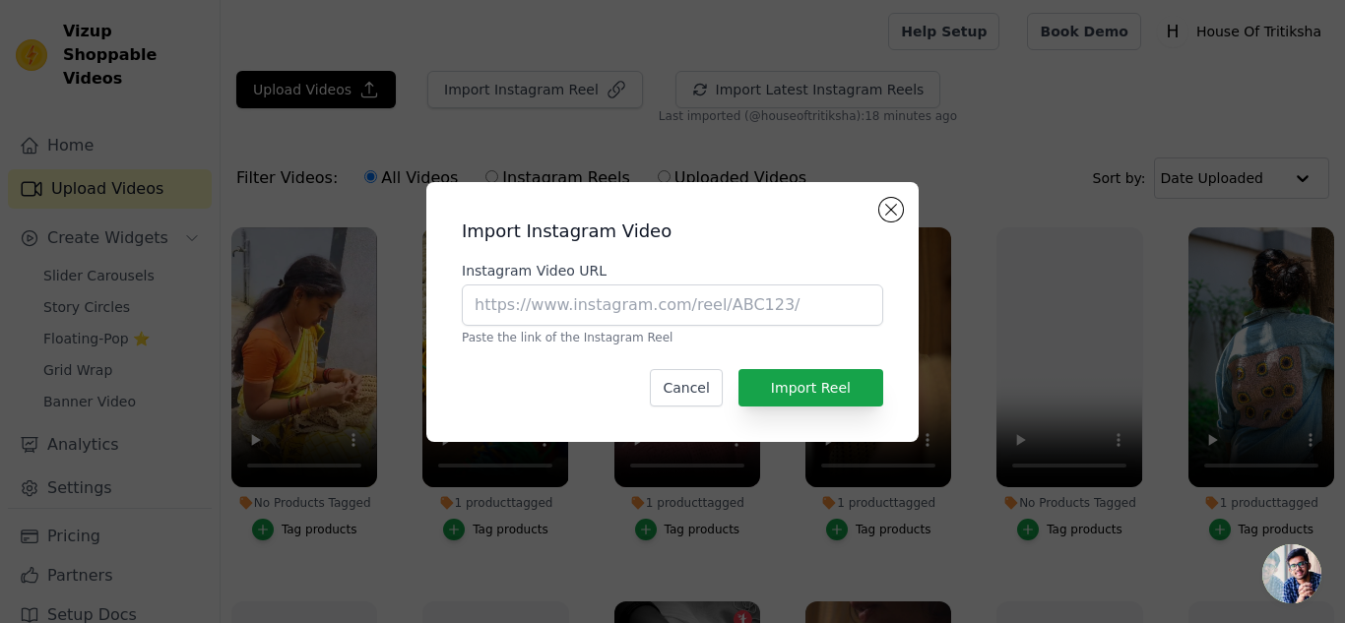
click at [772, 326] on div "Instagram Video URL Paste the link of the Instagram Reel" at bounding box center [673, 303] width 422 height 85
click at [775, 317] on input "Instagram Video URL" at bounding box center [673, 305] width 422 height 41
paste input "[URL][DOMAIN_NAME]"
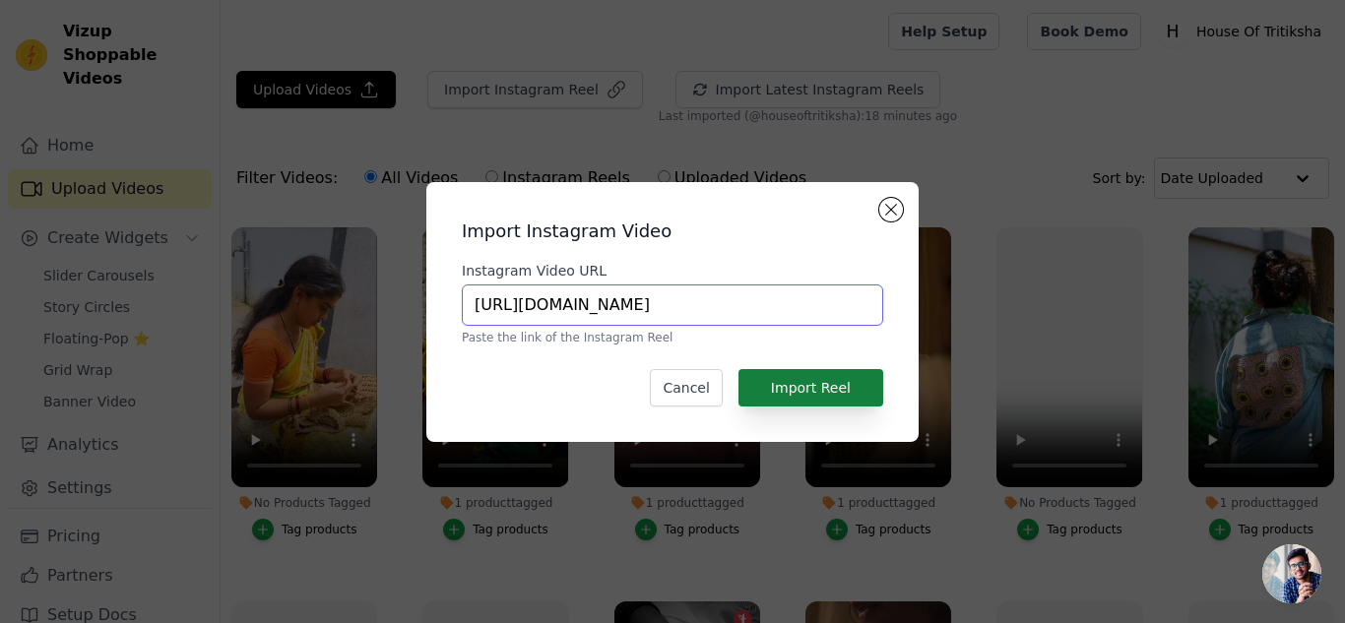
type input "[URL][DOMAIN_NAME]"
click at [785, 378] on button "Import Reel" at bounding box center [811, 387] width 145 height 37
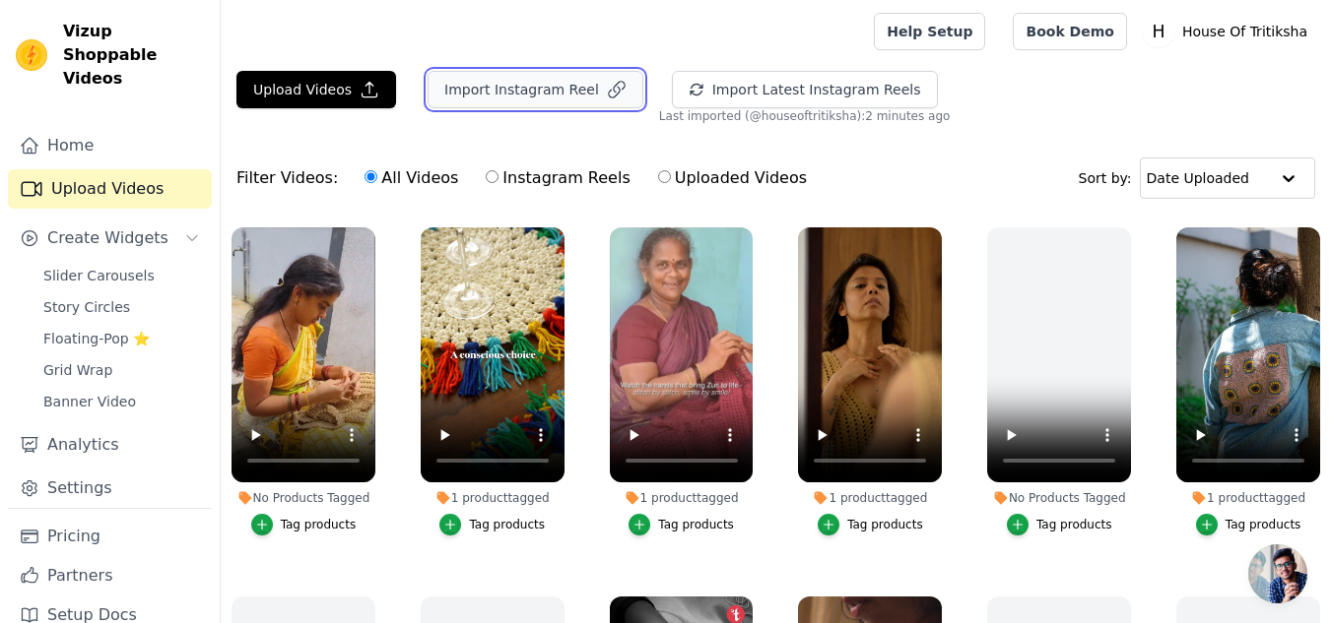
click at [570, 87] on button "Import Instagram Reel" at bounding box center [535, 89] width 216 height 37
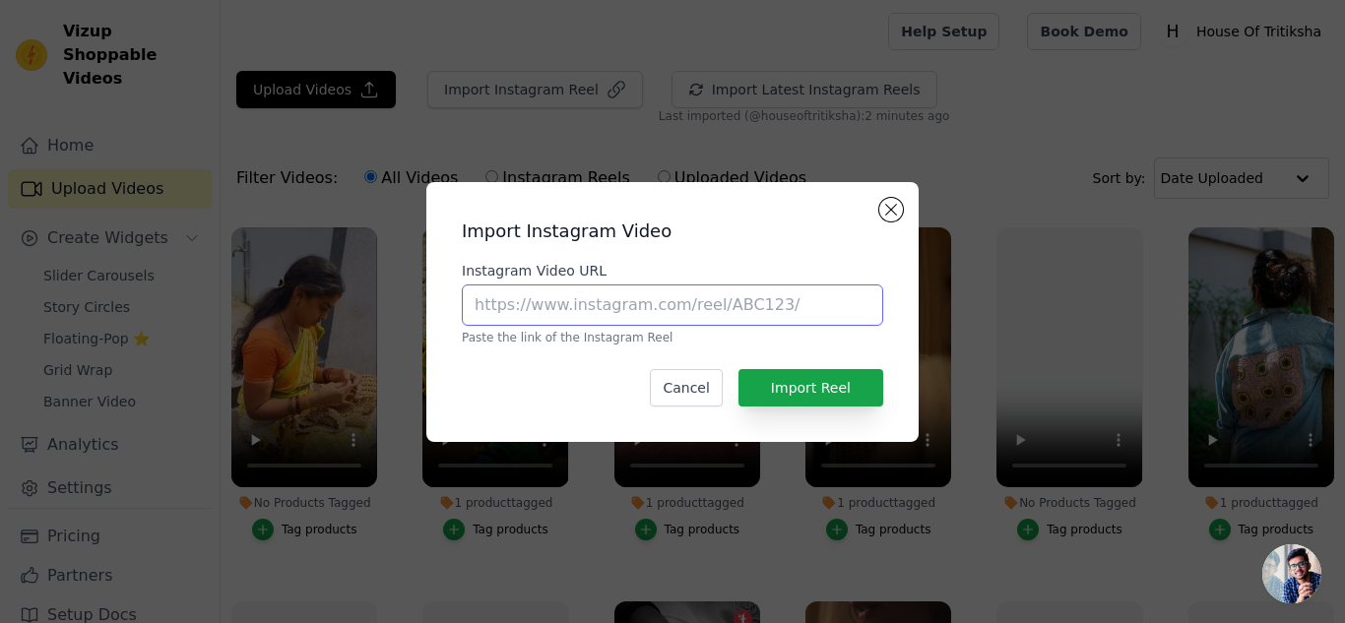
click at [524, 295] on input "Instagram Video URL" at bounding box center [673, 305] width 422 height 41
paste input "[URL][DOMAIN_NAME]"
type input "[URL][DOMAIN_NAME]"
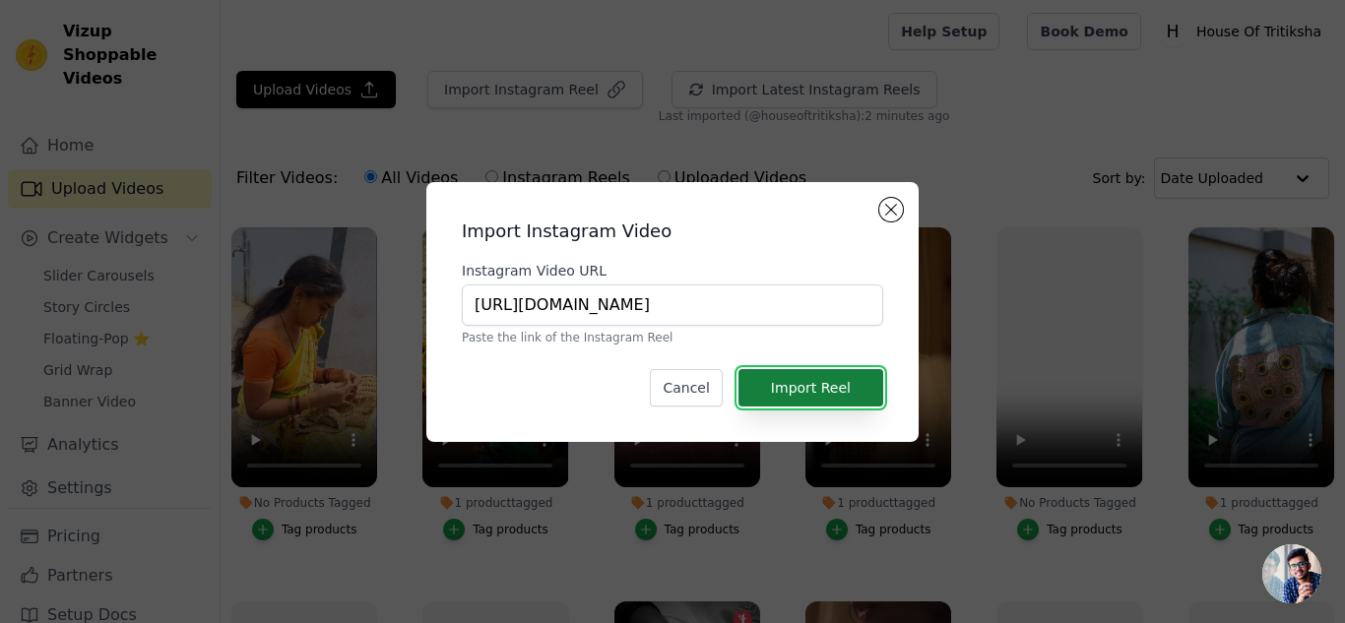
click at [800, 382] on button "Import Reel" at bounding box center [811, 387] width 145 height 37
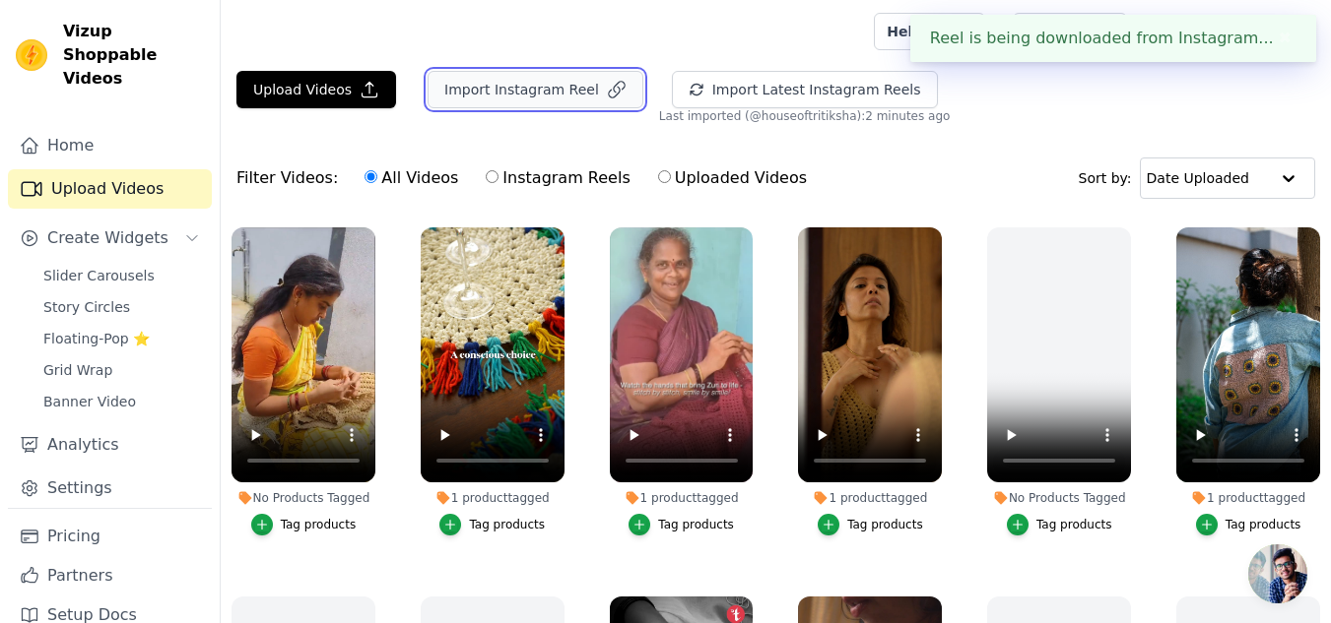
click at [550, 91] on button "Import Instagram Reel" at bounding box center [535, 89] width 216 height 37
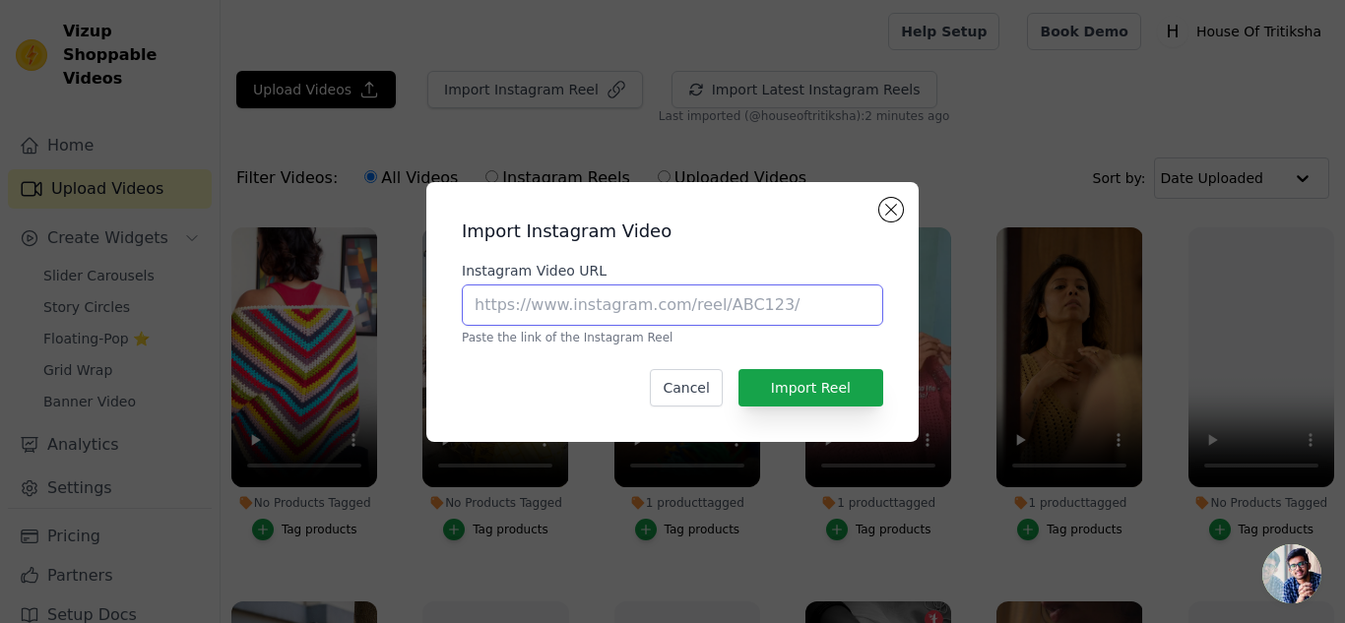
click at [531, 314] on input "Instagram Video URL" at bounding box center [673, 305] width 422 height 41
paste input "[URL][DOMAIN_NAME]"
type input "[URL][DOMAIN_NAME]"
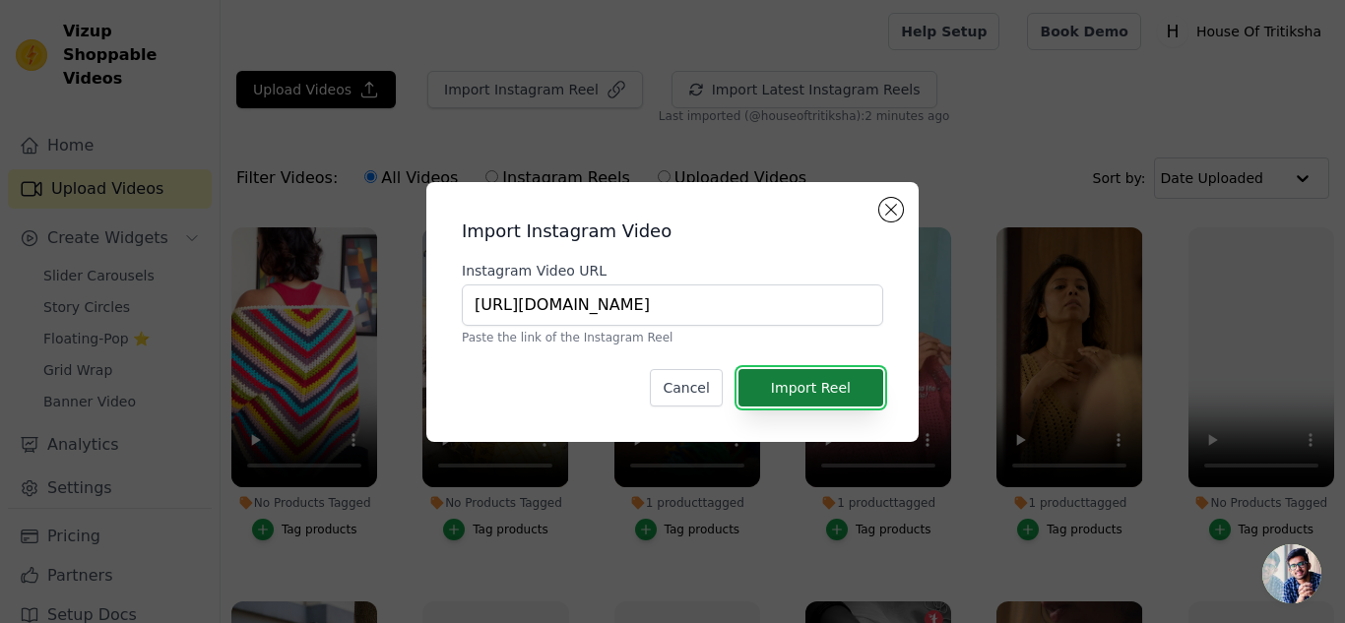
click at [838, 394] on button "Import Reel" at bounding box center [811, 387] width 145 height 37
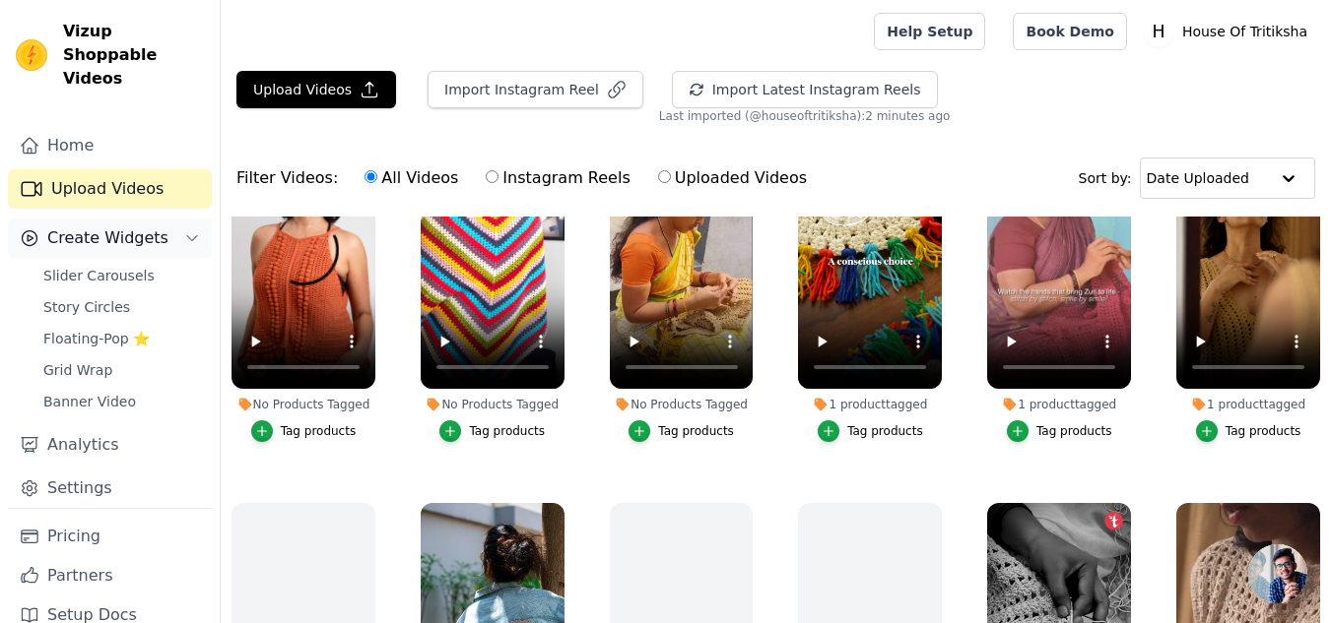
scroll to position [0, 0]
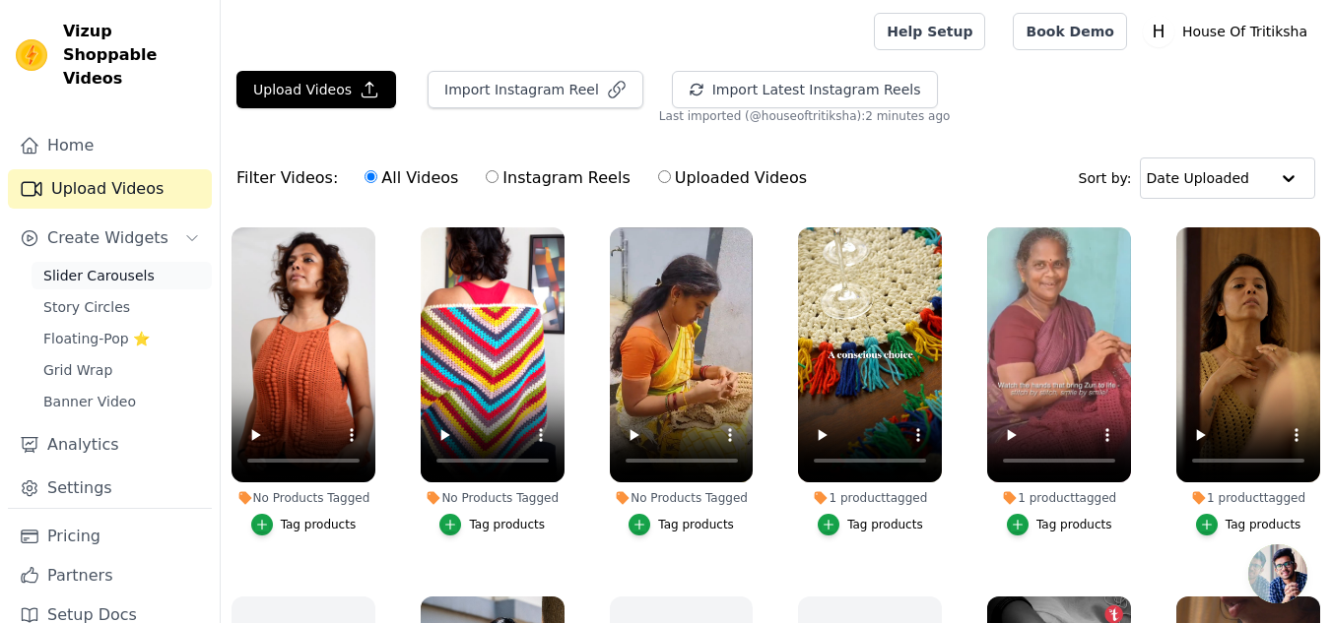
click at [101, 266] on span "Slider Carousels" at bounding box center [98, 276] width 111 height 20
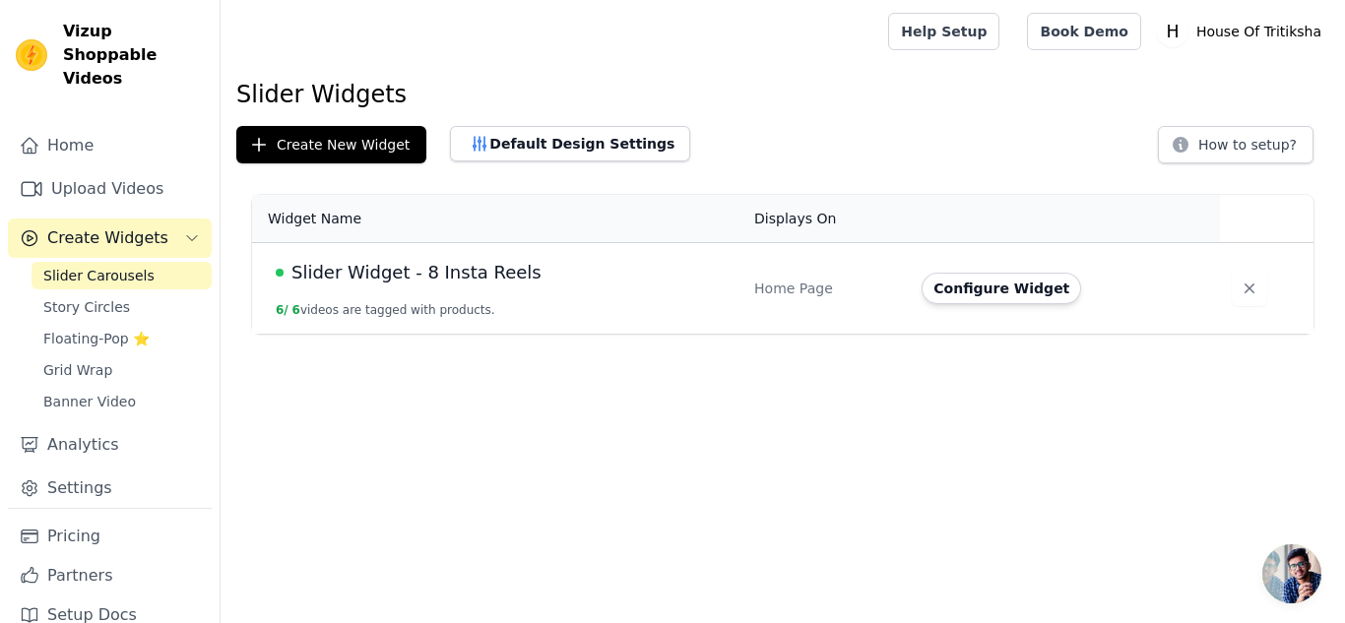
click at [353, 278] on span "Slider Widget - 8 Insta Reels" at bounding box center [417, 273] width 250 height 28
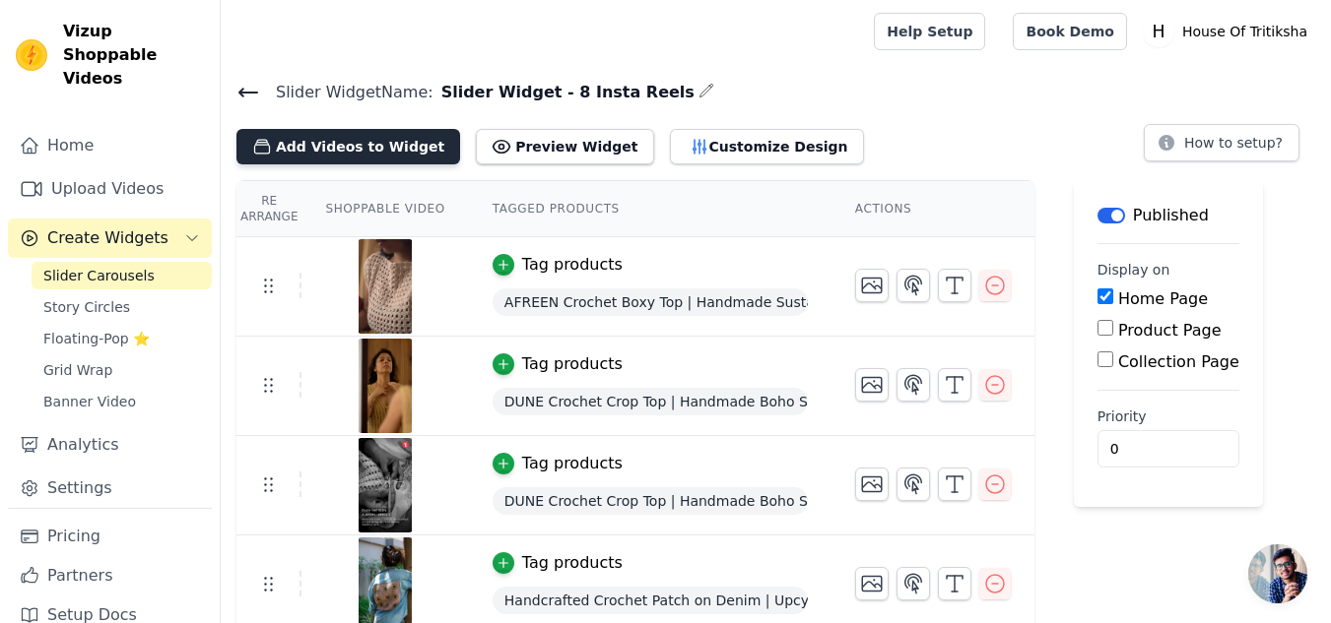
click at [308, 157] on button "Add Videos to Widget" at bounding box center [348, 146] width 224 height 35
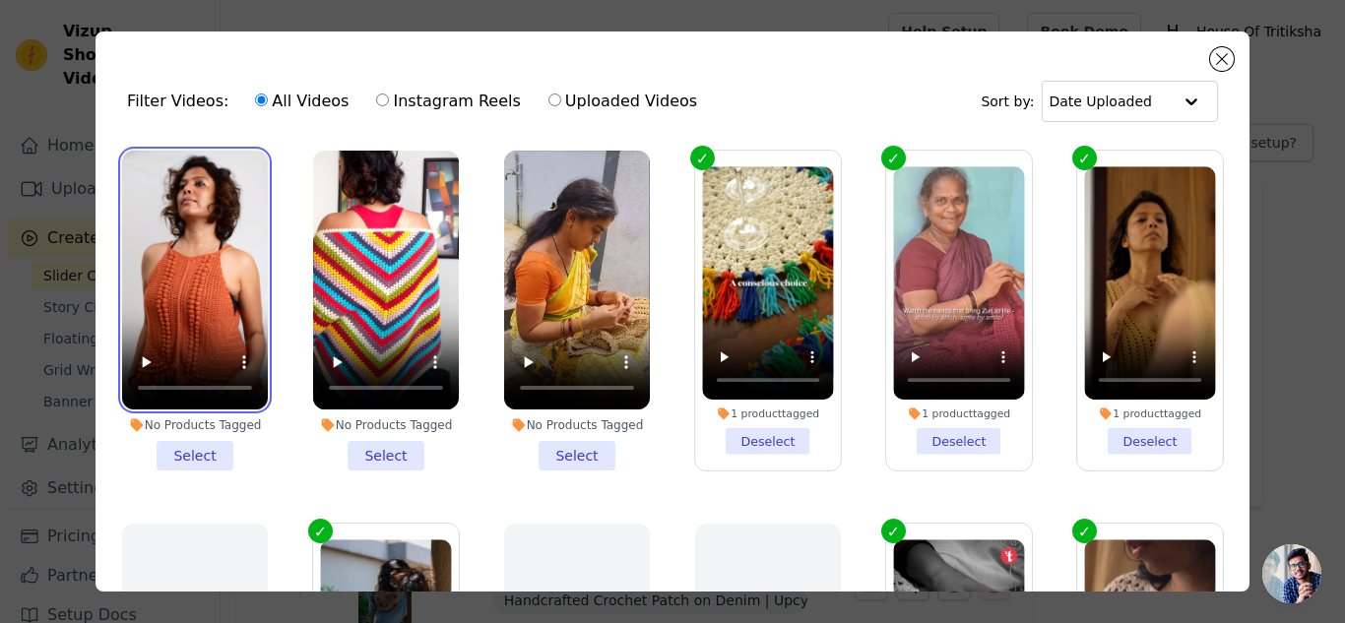
click at [213, 248] on video at bounding box center [195, 280] width 146 height 259
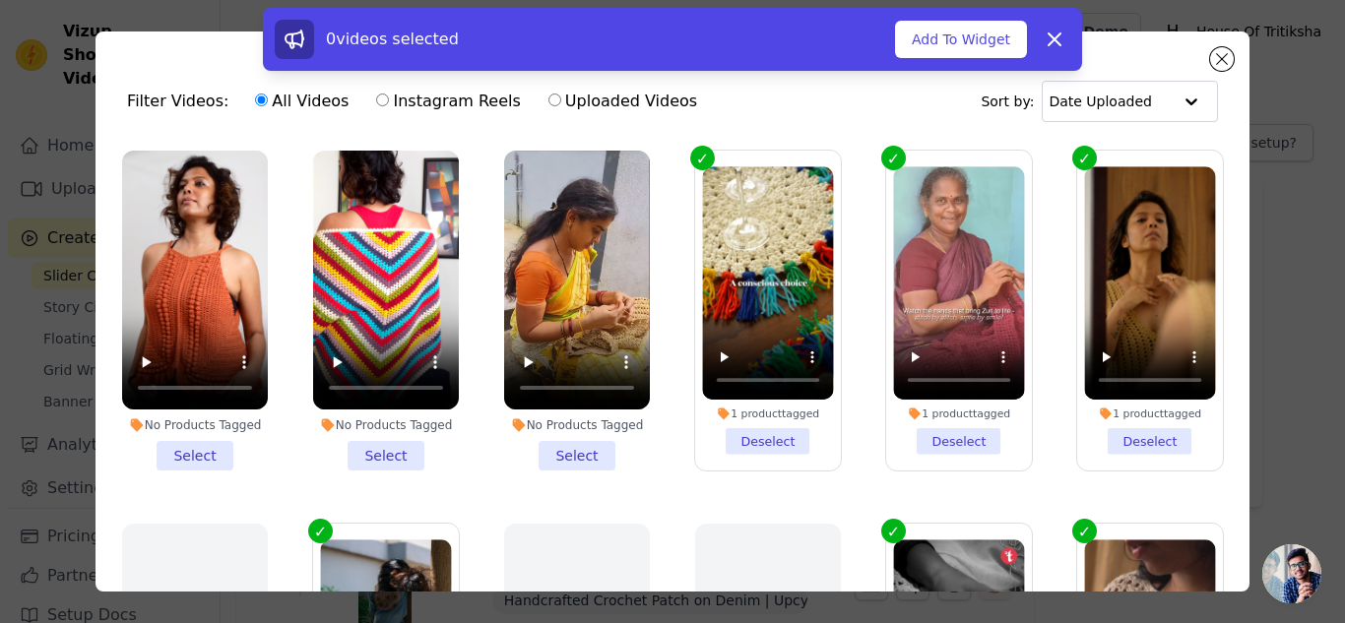
click at [202, 448] on li "No Products Tagged Select" at bounding box center [195, 311] width 146 height 320
click at [0, 0] on input "No Products Tagged Select" at bounding box center [0, 0] width 0 height 0
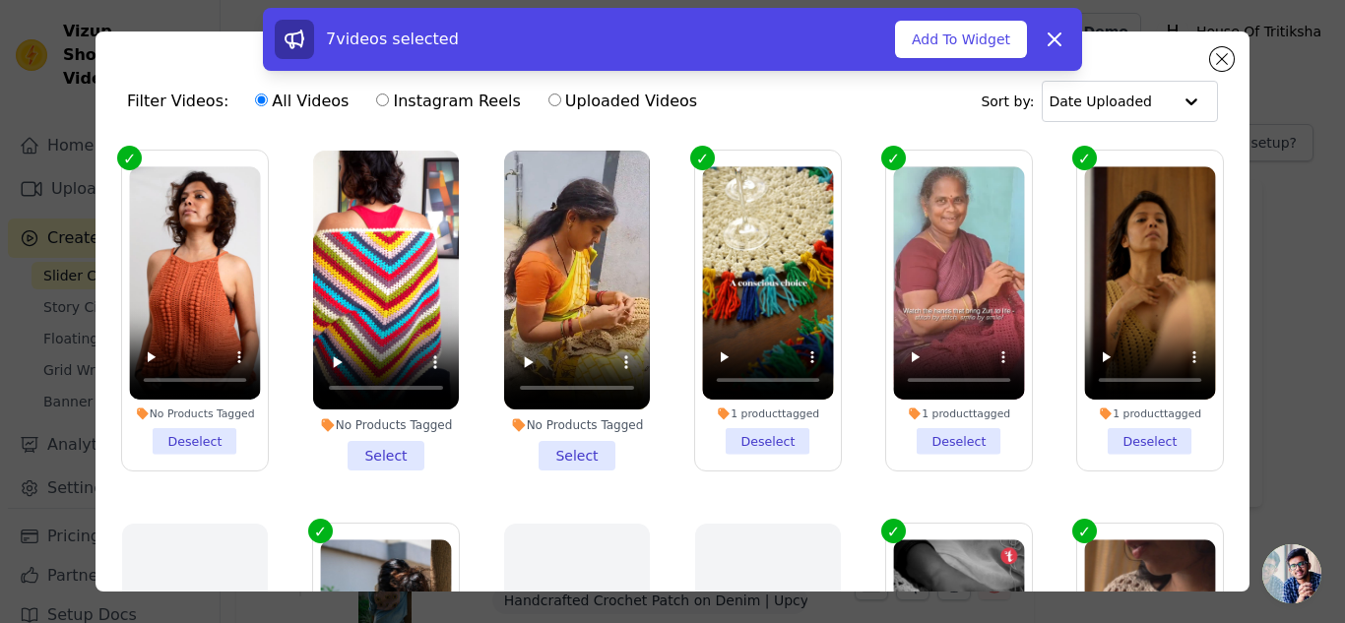
click at [355, 445] on li "No Products Tagged Select" at bounding box center [386, 311] width 146 height 320
click at [0, 0] on input "No Products Tagged Select" at bounding box center [0, 0] width 0 height 0
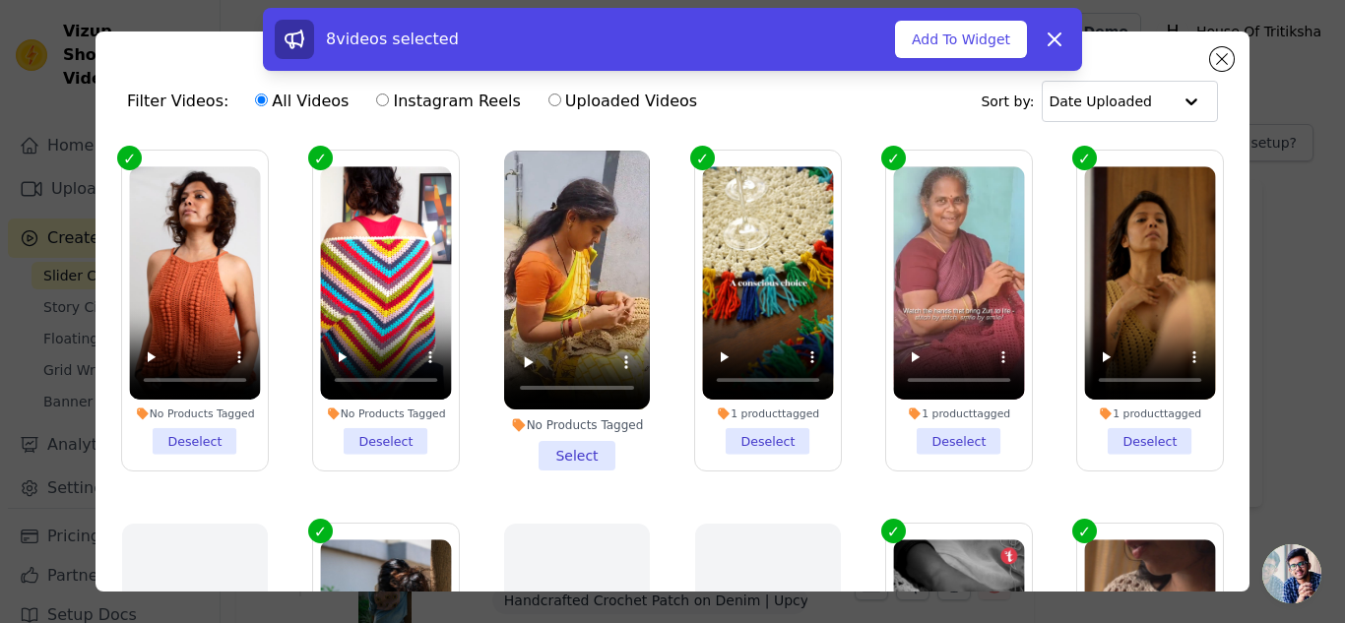
click at [518, 444] on li "No Products Tagged Select" at bounding box center [577, 311] width 146 height 320
click at [0, 0] on input "No Products Tagged Select" at bounding box center [0, 0] width 0 height 0
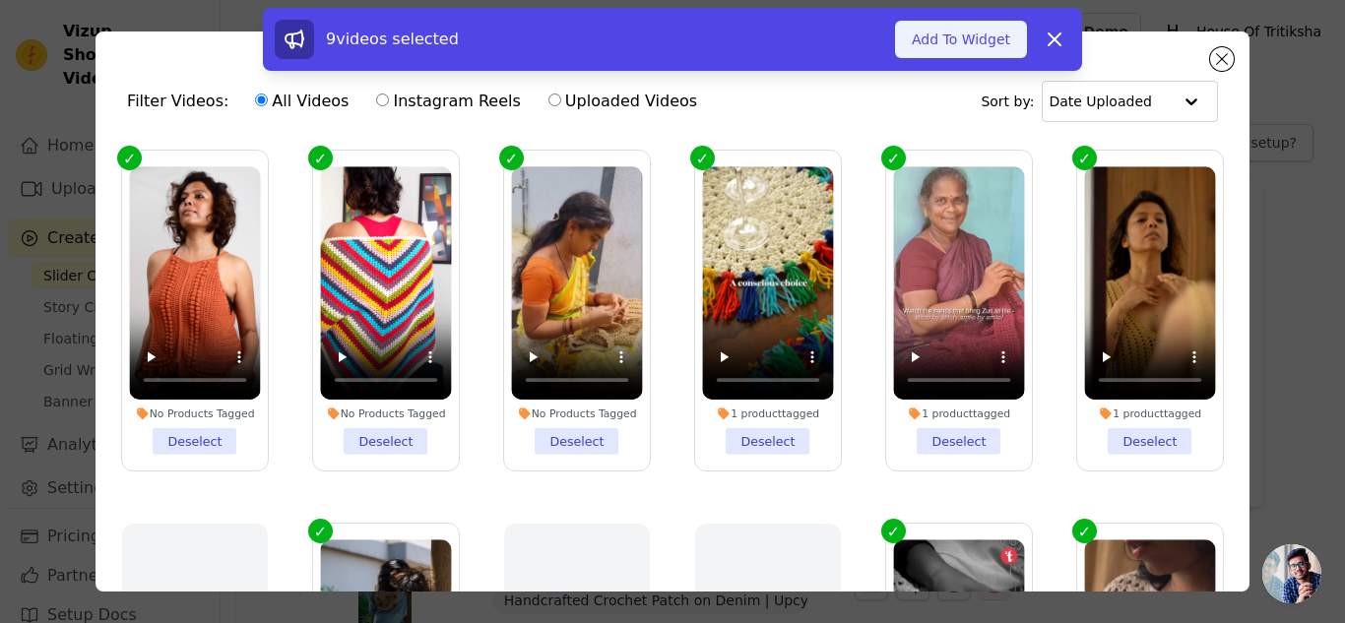
click at [962, 32] on button "Add To Widget" at bounding box center [961, 39] width 132 height 37
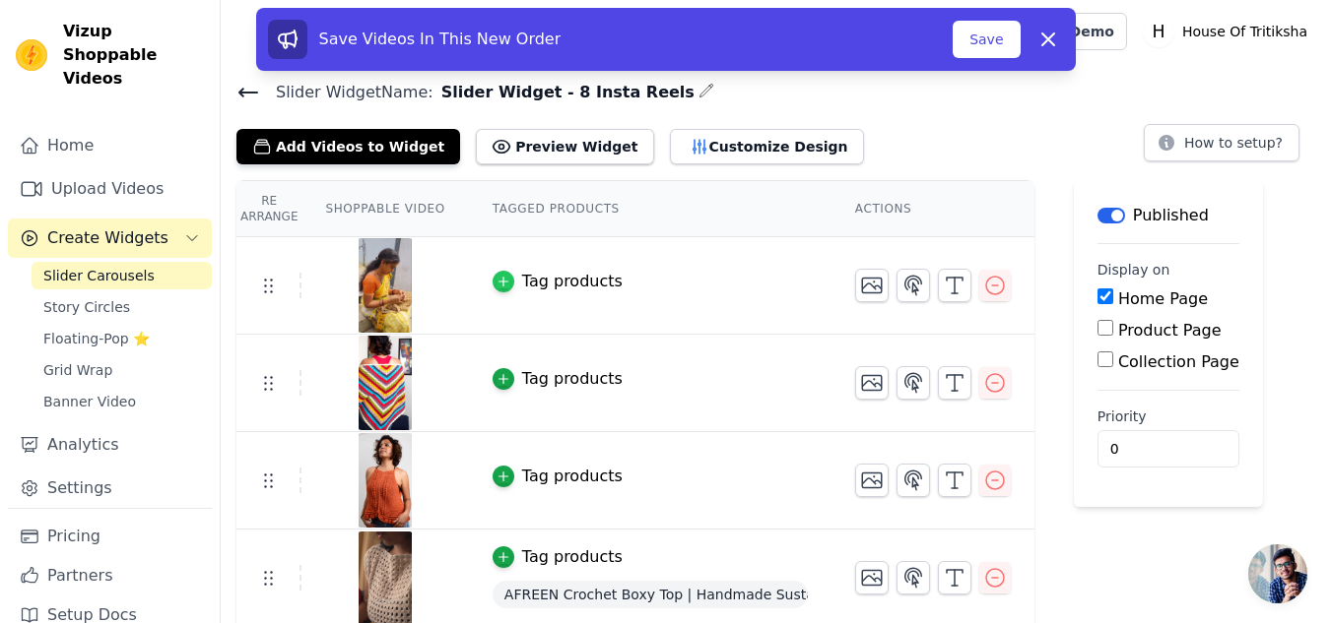
click at [496, 276] on icon "button" at bounding box center [503, 282] width 14 height 14
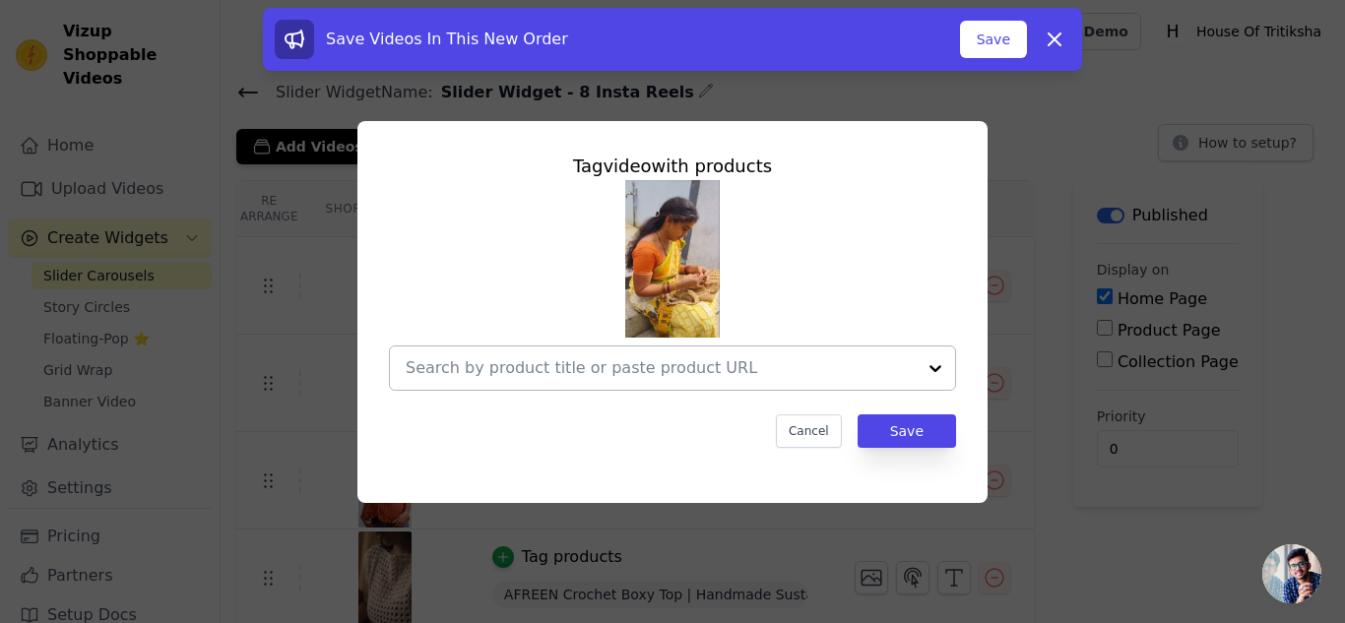
click at [504, 367] on input "text" at bounding box center [661, 369] width 510 height 24
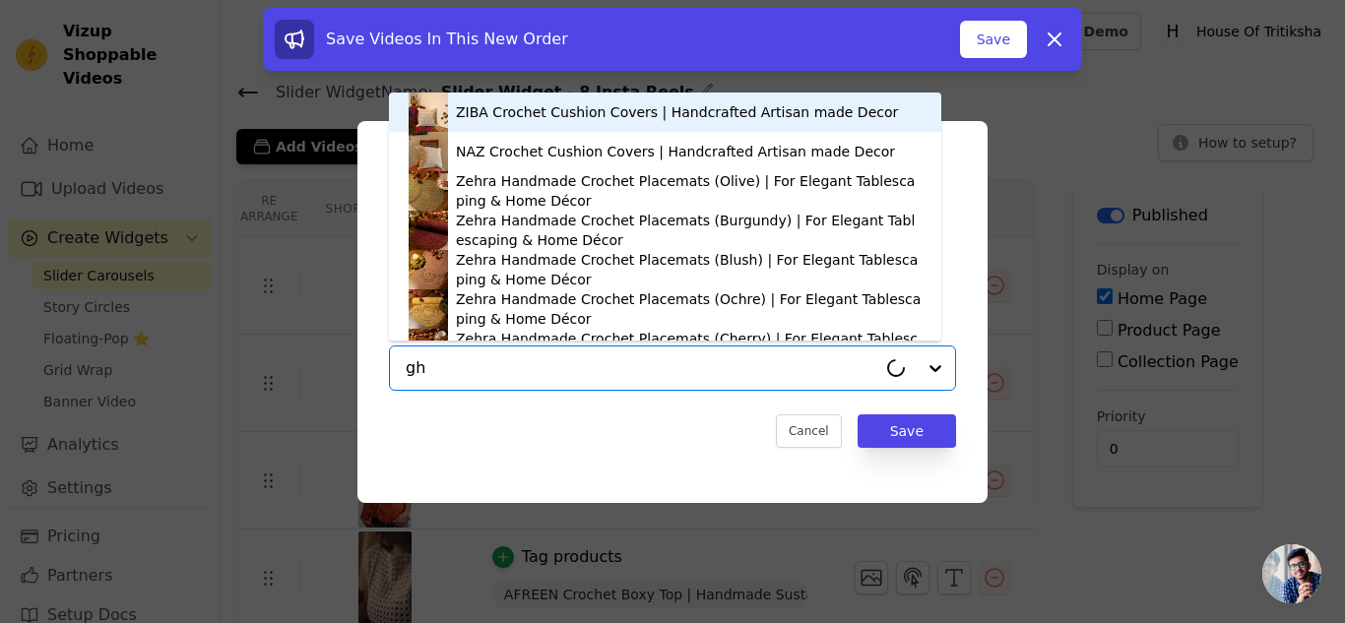
type input "gha"
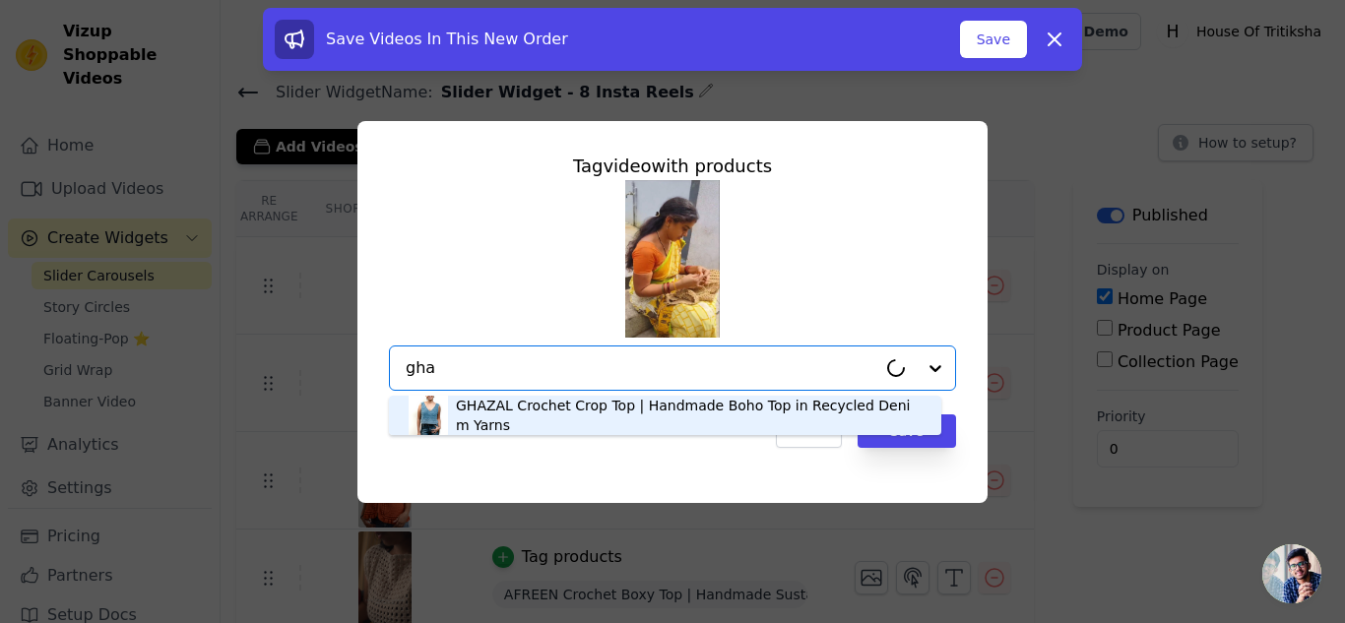
click at [464, 396] on div "GHAZAL Crochet Crop Top | Handmade Boho Top in Recycled Denim Yarns" at bounding box center [689, 415] width 466 height 39
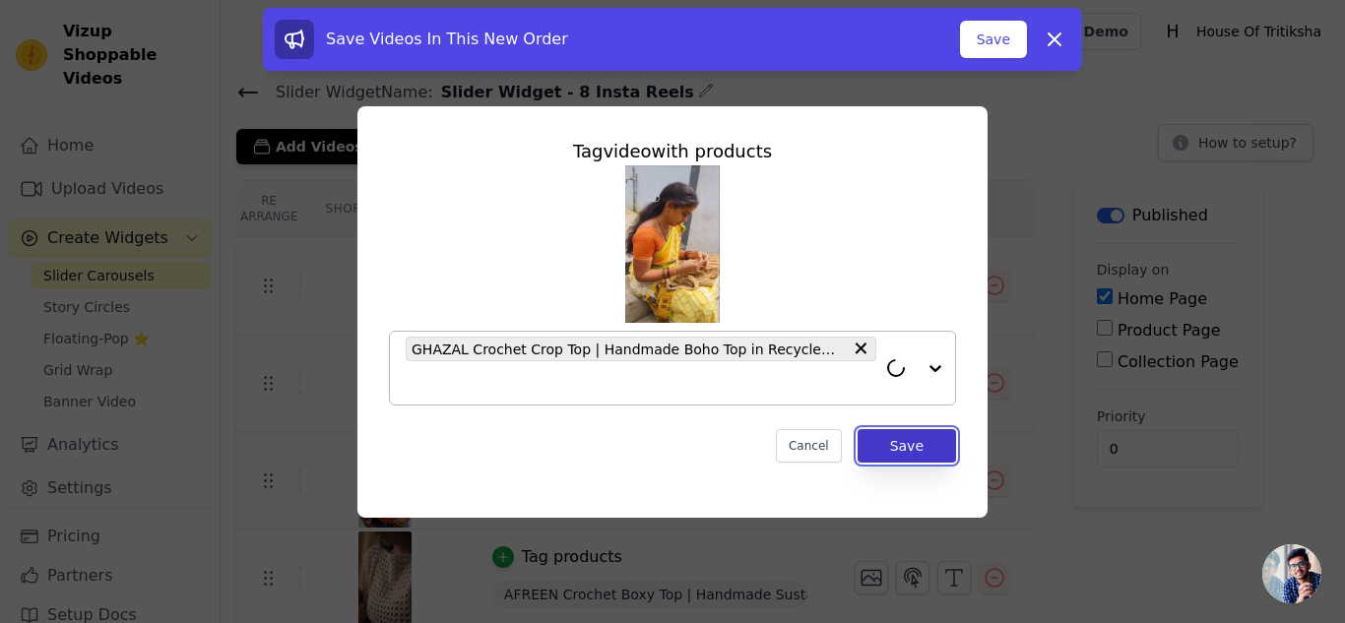
click at [913, 449] on button "Save" at bounding box center [907, 445] width 98 height 33
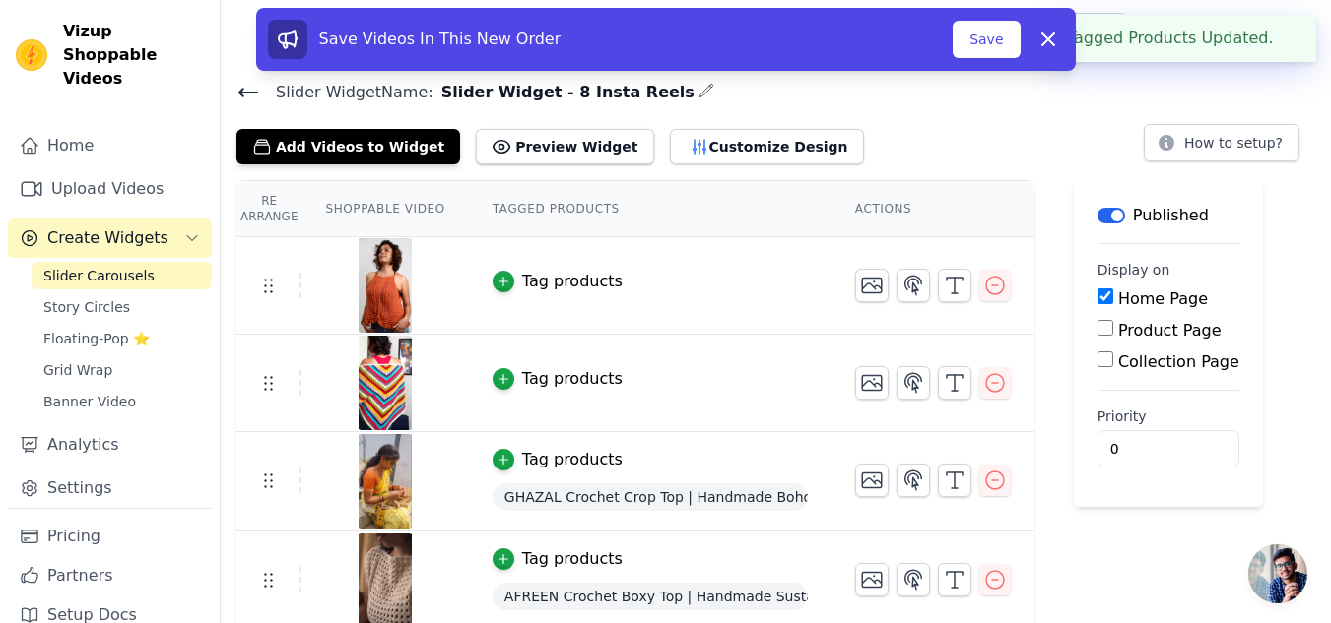
click at [492, 387] on button "Tag products" at bounding box center [557, 379] width 130 height 24
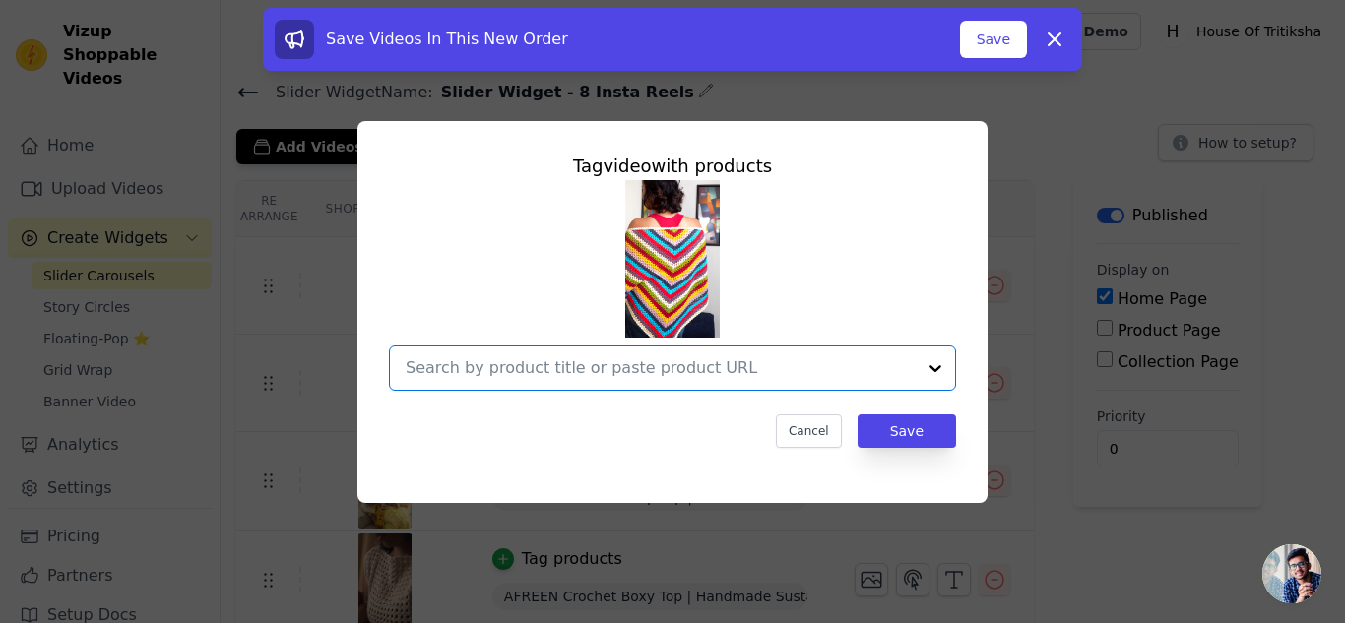
click at [600, 357] on input "text" at bounding box center [661, 369] width 510 height 24
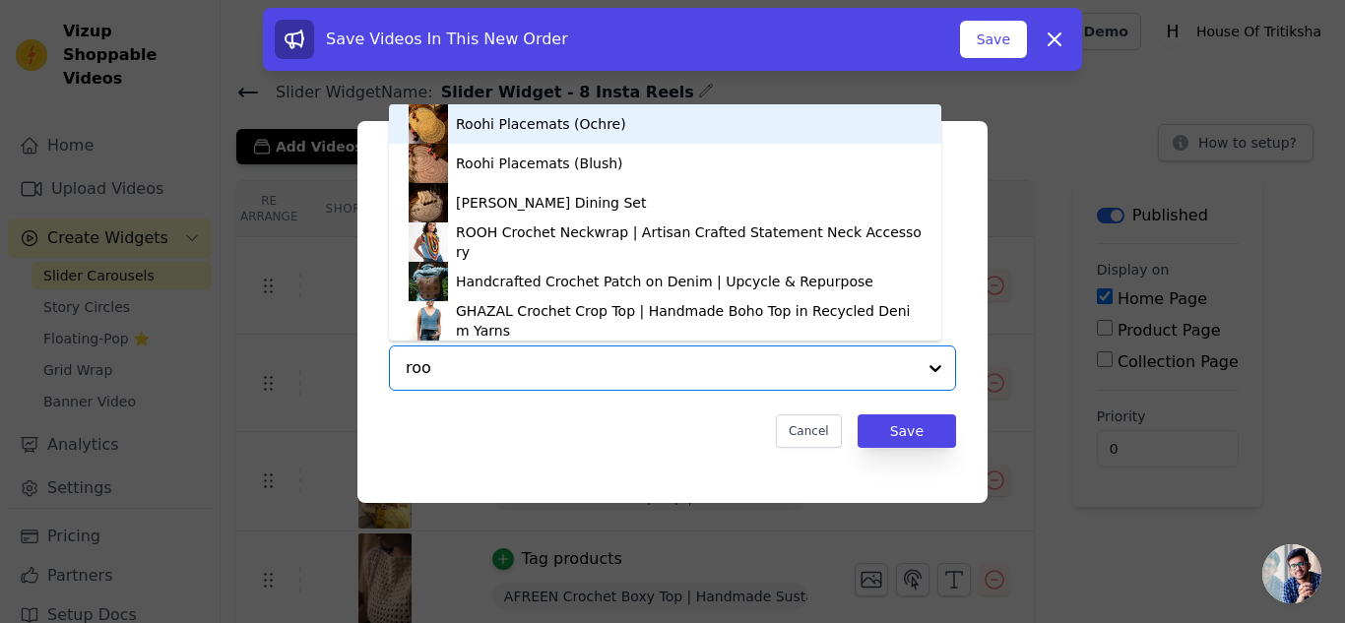
type input "rooh"
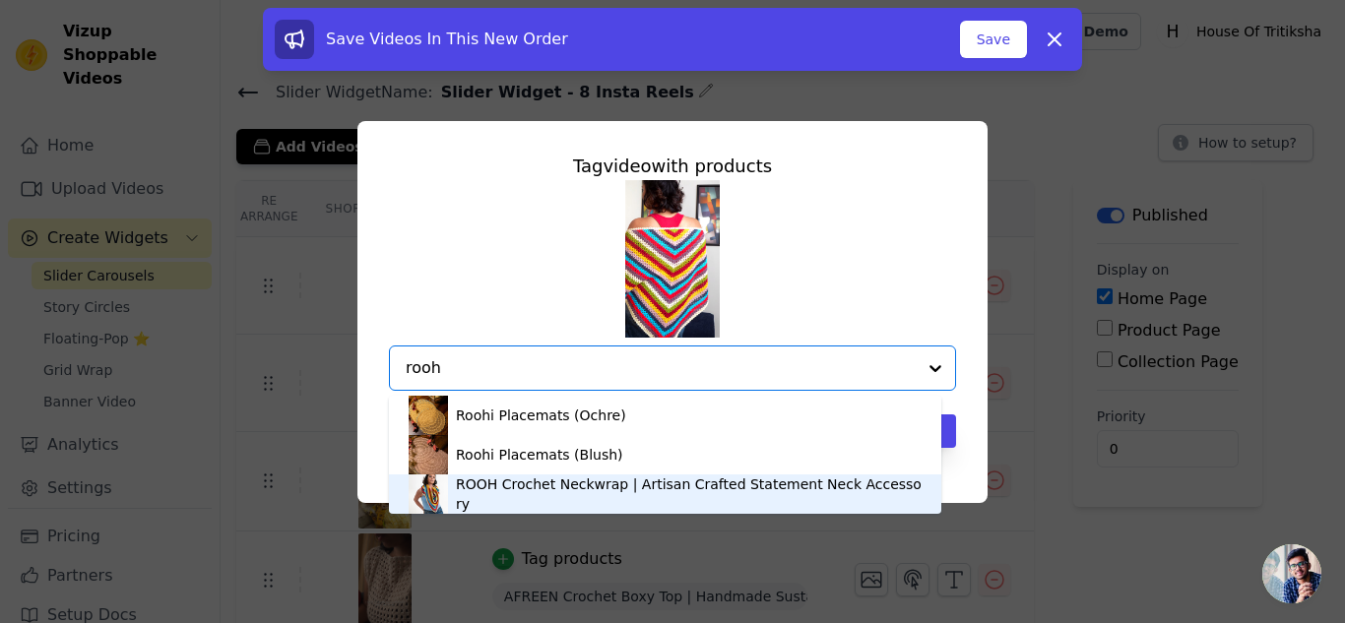
click at [516, 491] on div "ROOH Crochet Neckwrap | Artisan Crafted Statement Neck Accessory" at bounding box center [689, 494] width 466 height 39
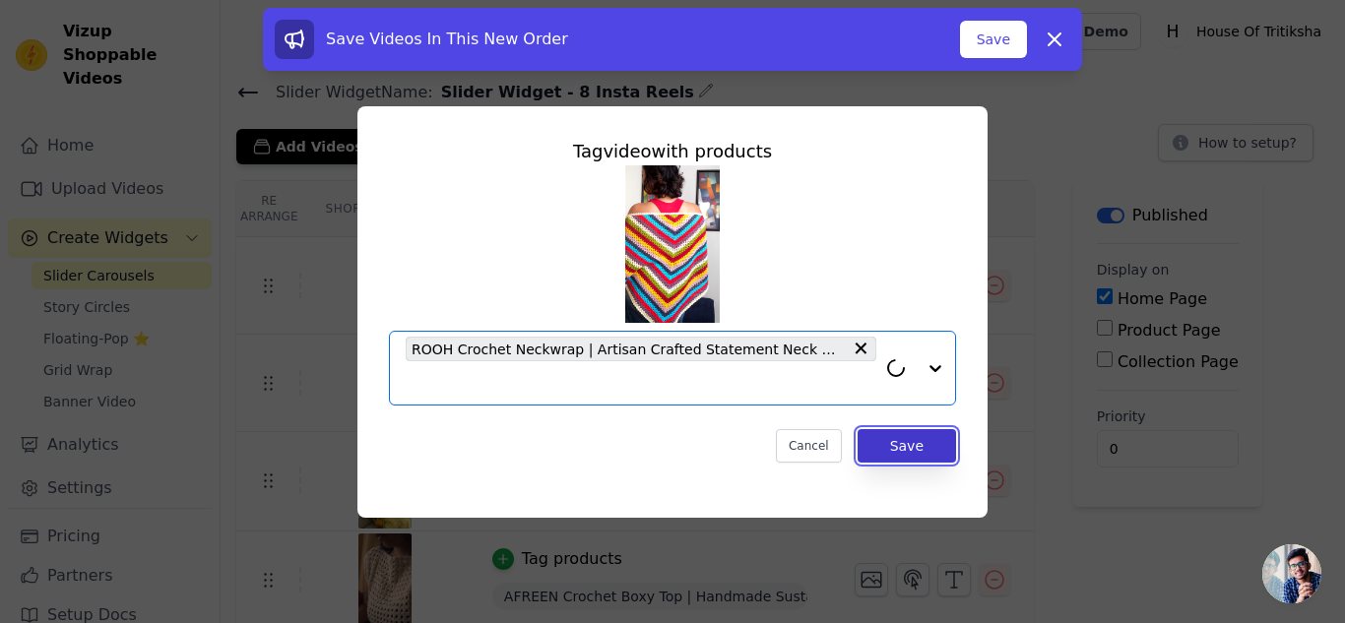
click at [915, 439] on button "Save" at bounding box center [907, 445] width 98 height 33
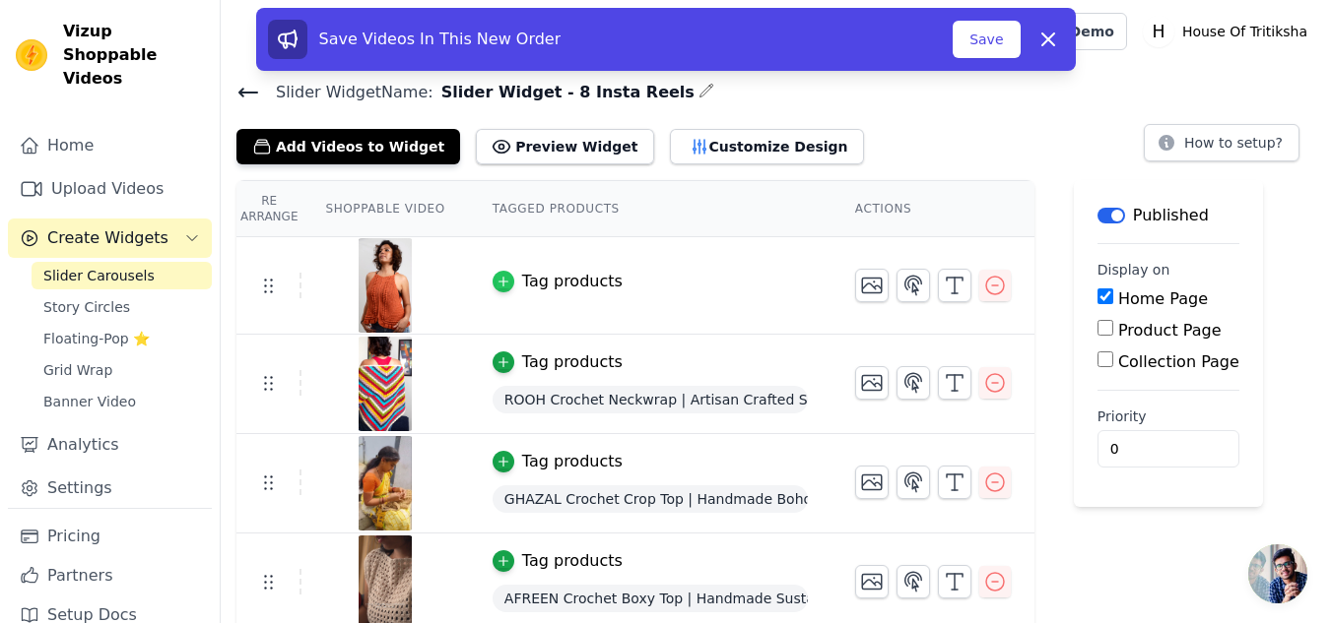
click at [497, 288] on div "button" at bounding box center [503, 282] width 22 height 22
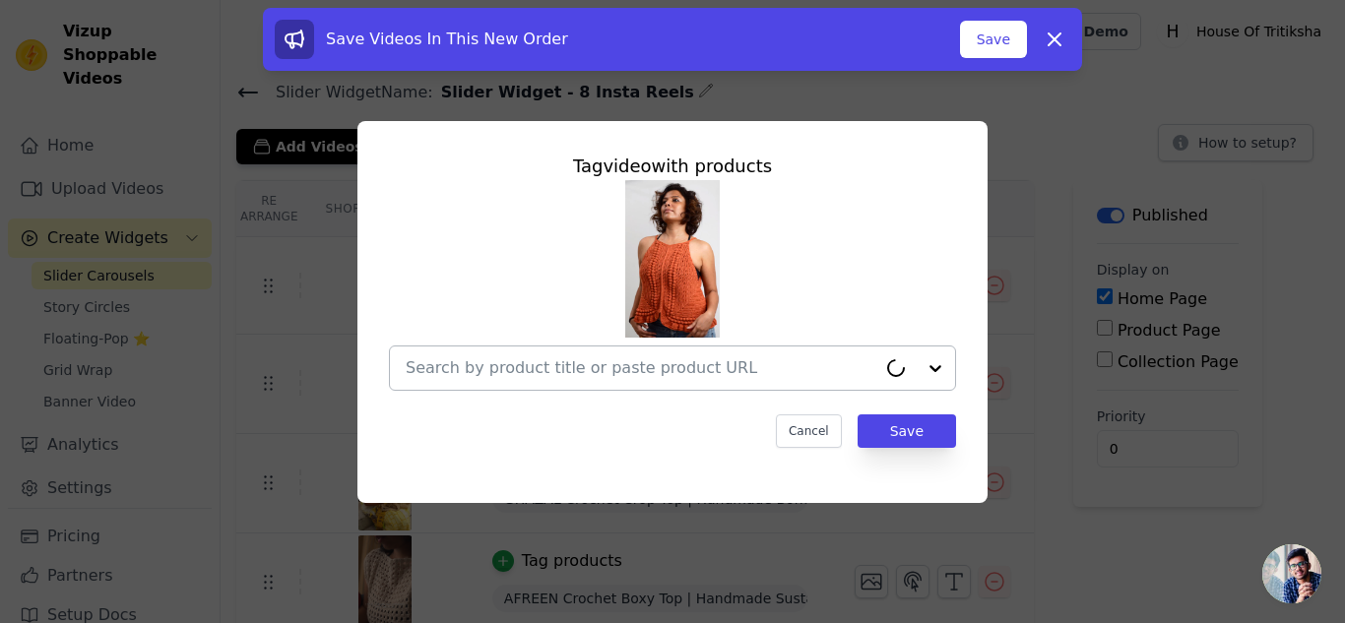
click at [521, 364] on input "text" at bounding box center [641, 369] width 471 height 24
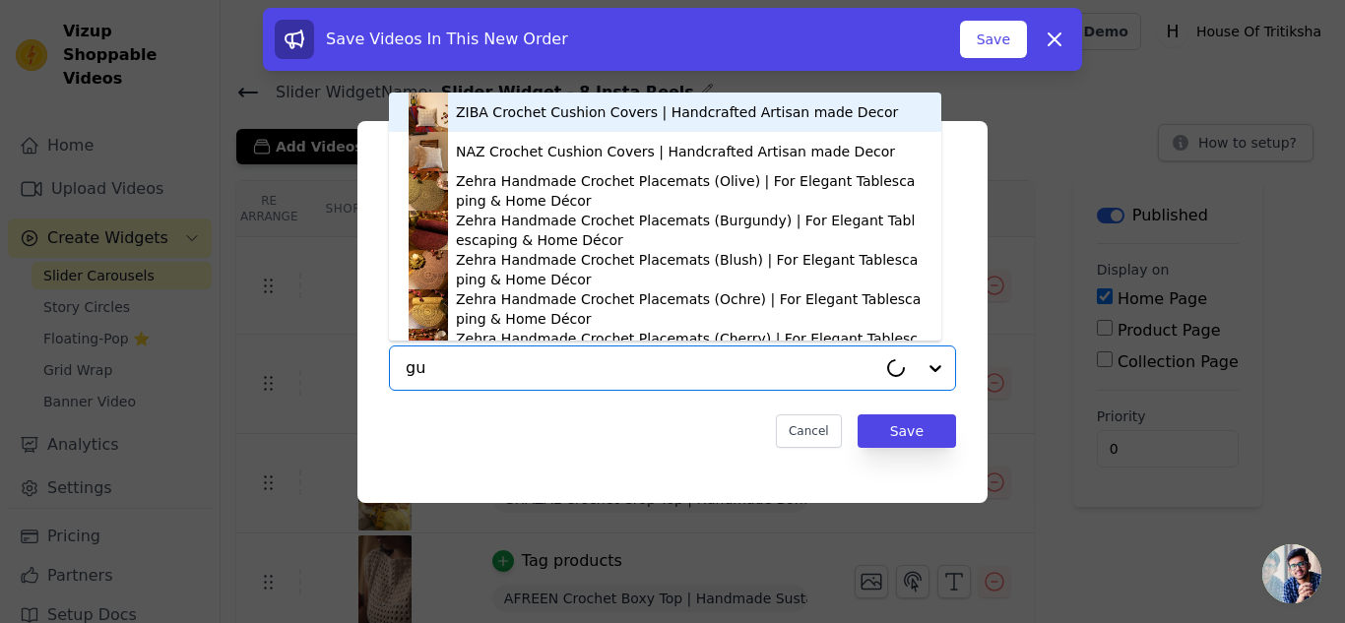
type input "gul"
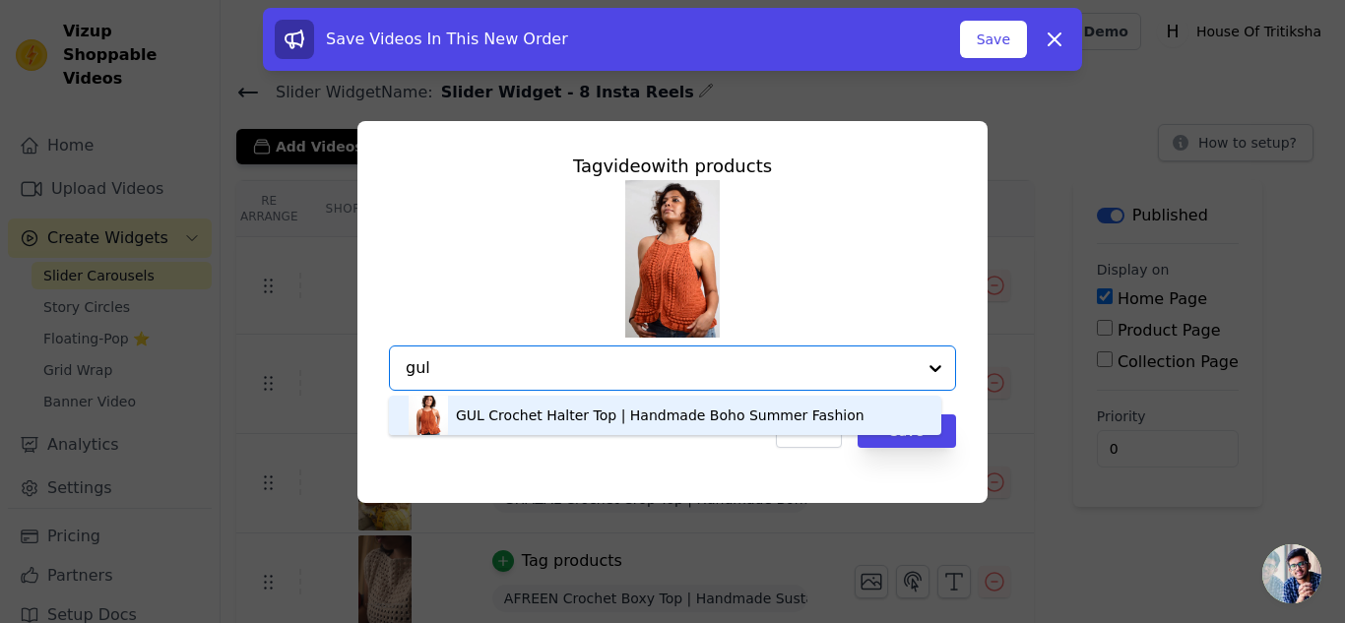
click at [533, 409] on div "GUL Crochet Halter Top | Handmade Boho Summer Fashion" at bounding box center [660, 416] width 409 height 20
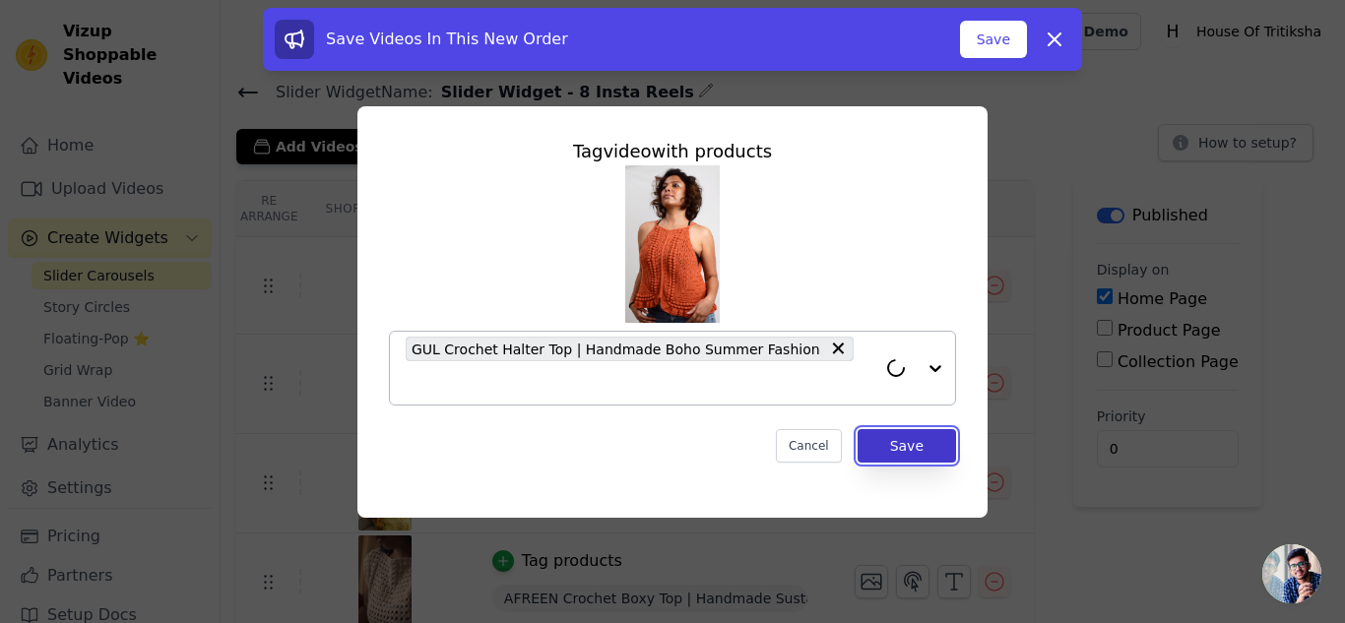
click at [920, 429] on button "Save" at bounding box center [907, 445] width 98 height 33
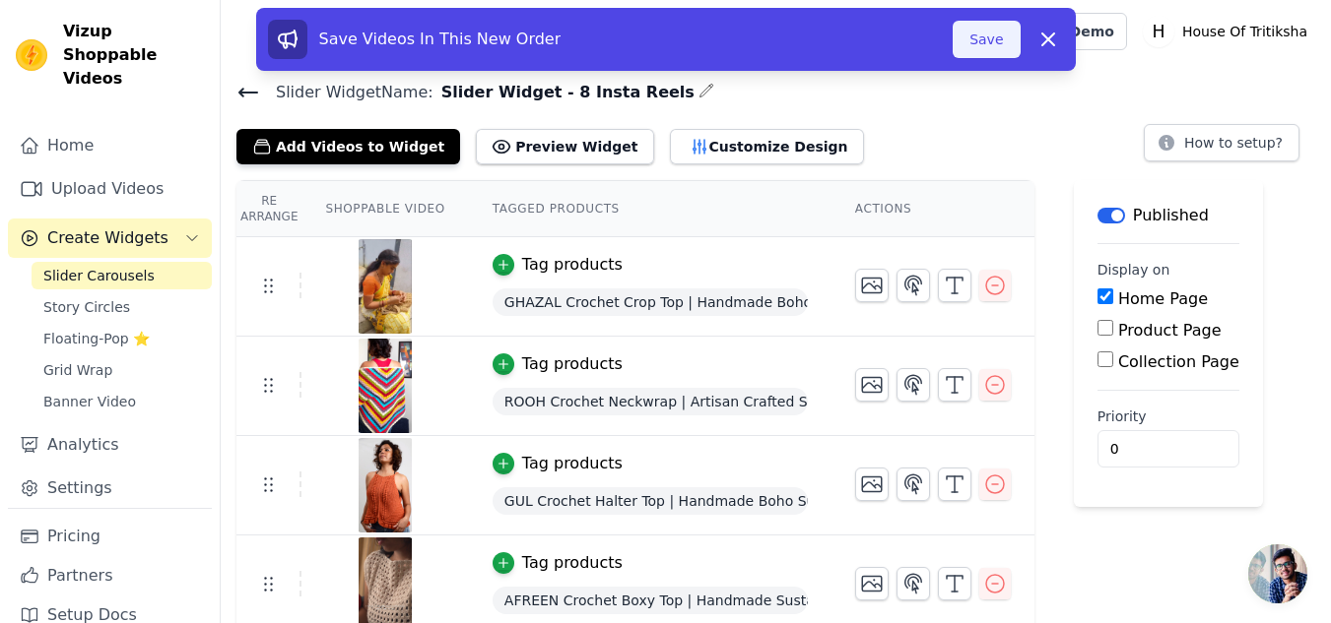
click at [987, 48] on button "Save" at bounding box center [985, 39] width 67 height 37
click at [980, 47] on button "Save" at bounding box center [985, 39] width 67 height 37
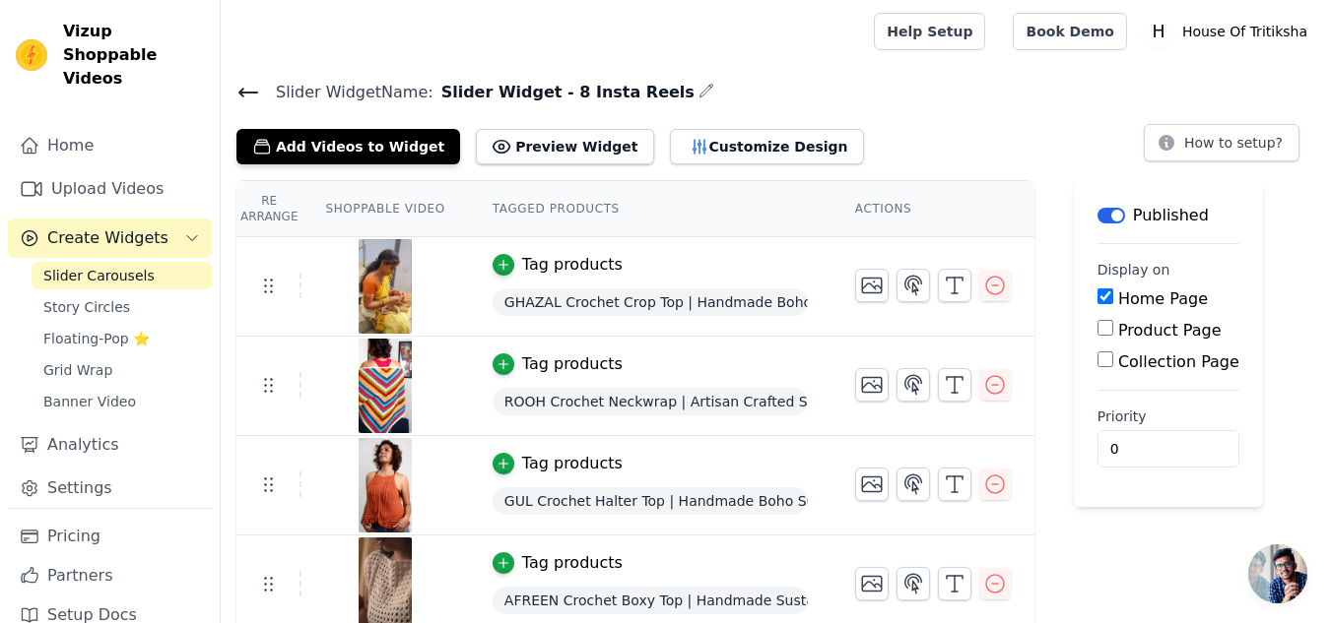
click at [375, 283] on img at bounding box center [385, 286] width 55 height 95
click at [399, 144] on button "Add Videos to Widget" at bounding box center [348, 146] width 224 height 35
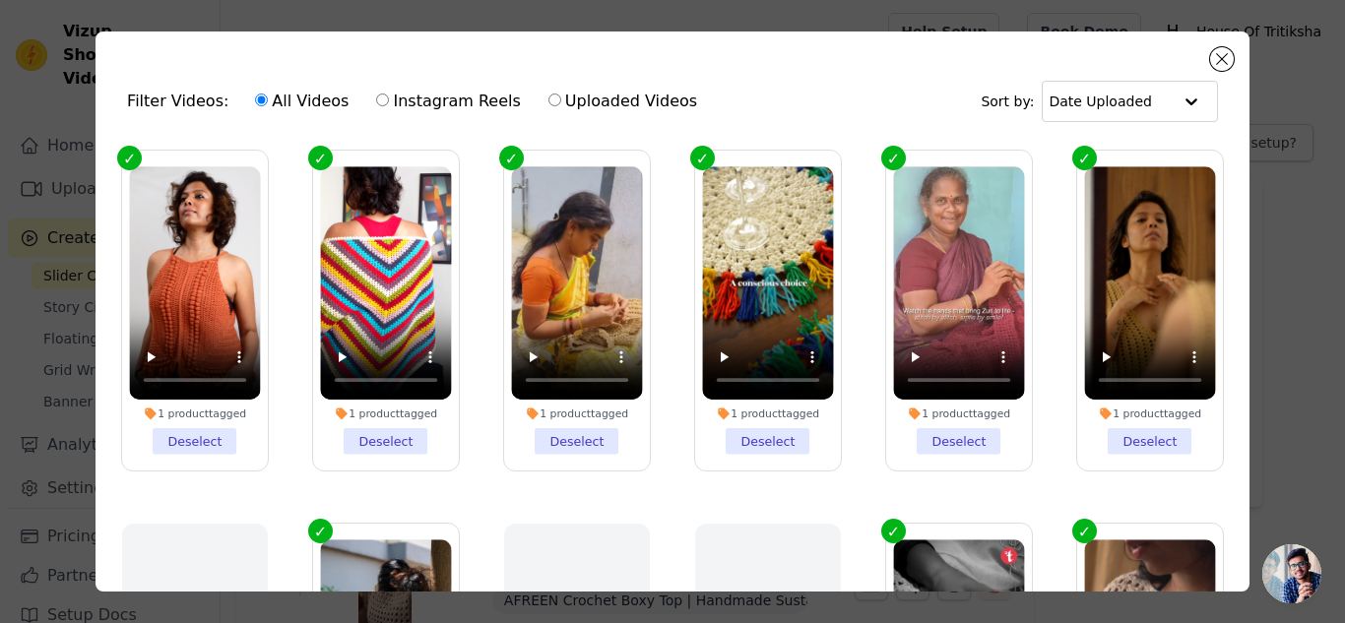
click at [584, 440] on li "1 product tagged Deselect" at bounding box center [576, 310] width 131 height 289
click at [0, 0] on input "1 product tagged Deselect" at bounding box center [0, 0] width 0 height 0
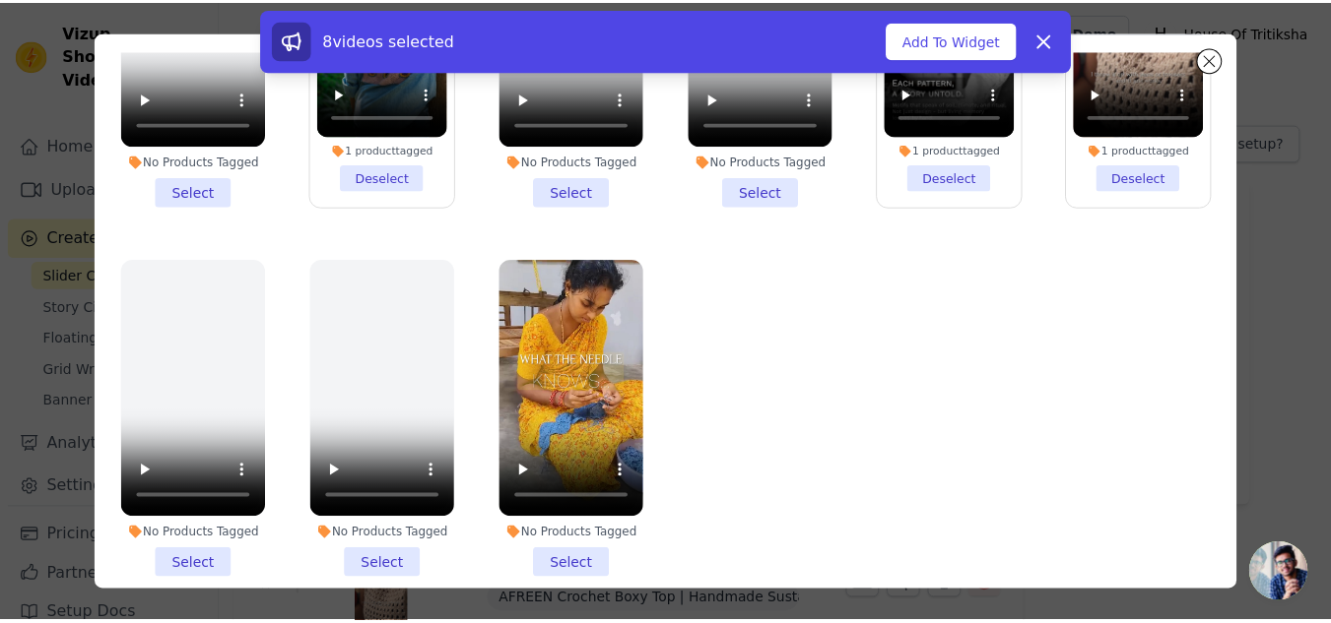
scroll to position [171, 0]
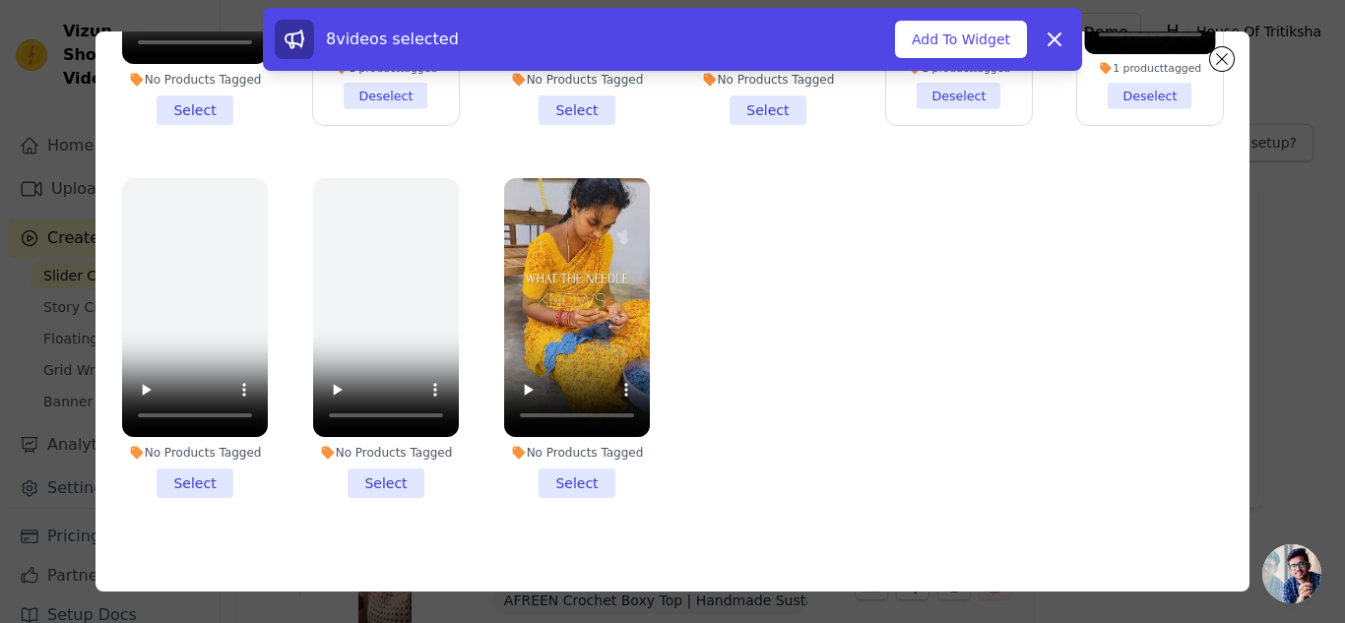
click at [552, 462] on li "No Products Tagged Select" at bounding box center [577, 338] width 146 height 320
click at [0, 0] on input "No Products Tagged Select" at bounding box center [0, 0] width 0 height 0
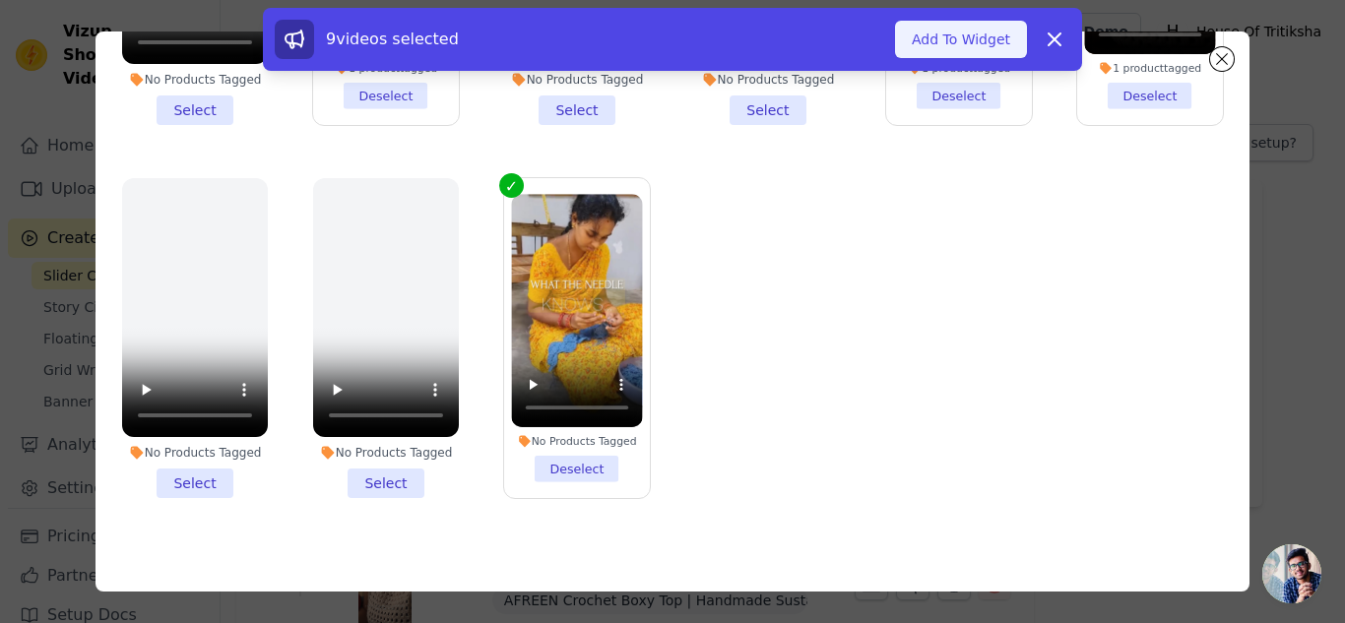
click at [1003, 39] on button "Add To Widget" at bounding box center [961, 39] width 132 height 37
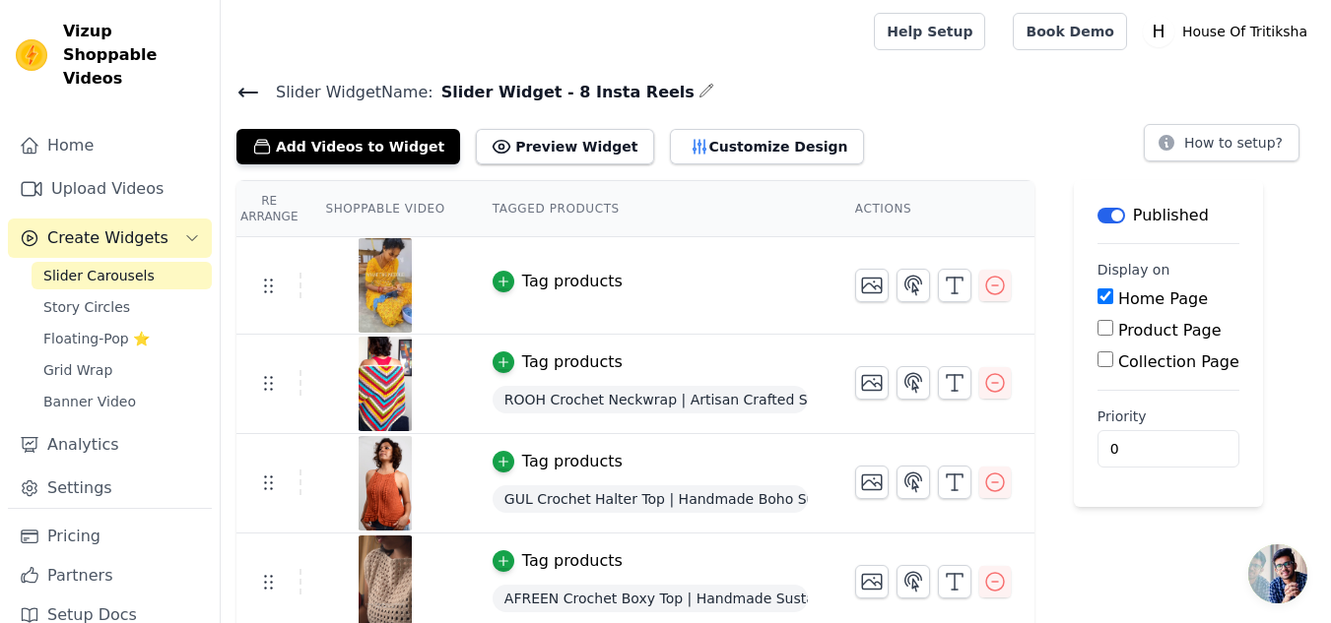
click at [478, 280] on td "Tag products" at bounding box center [650, 286] width 362 height 98
click at [496, 280] on icon "button" at bounding box center [503, 282] width 14 height 14
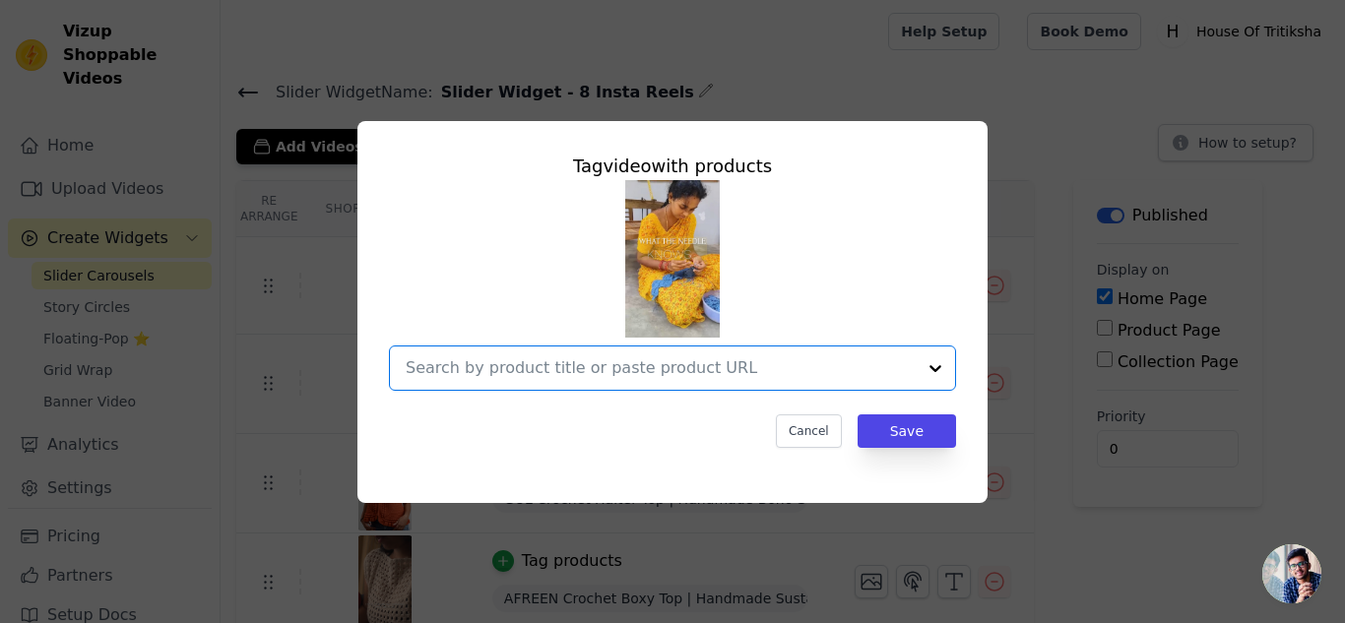
click at [571, 378] on input "text" at bounding box center [661, 369] width 510 height 24
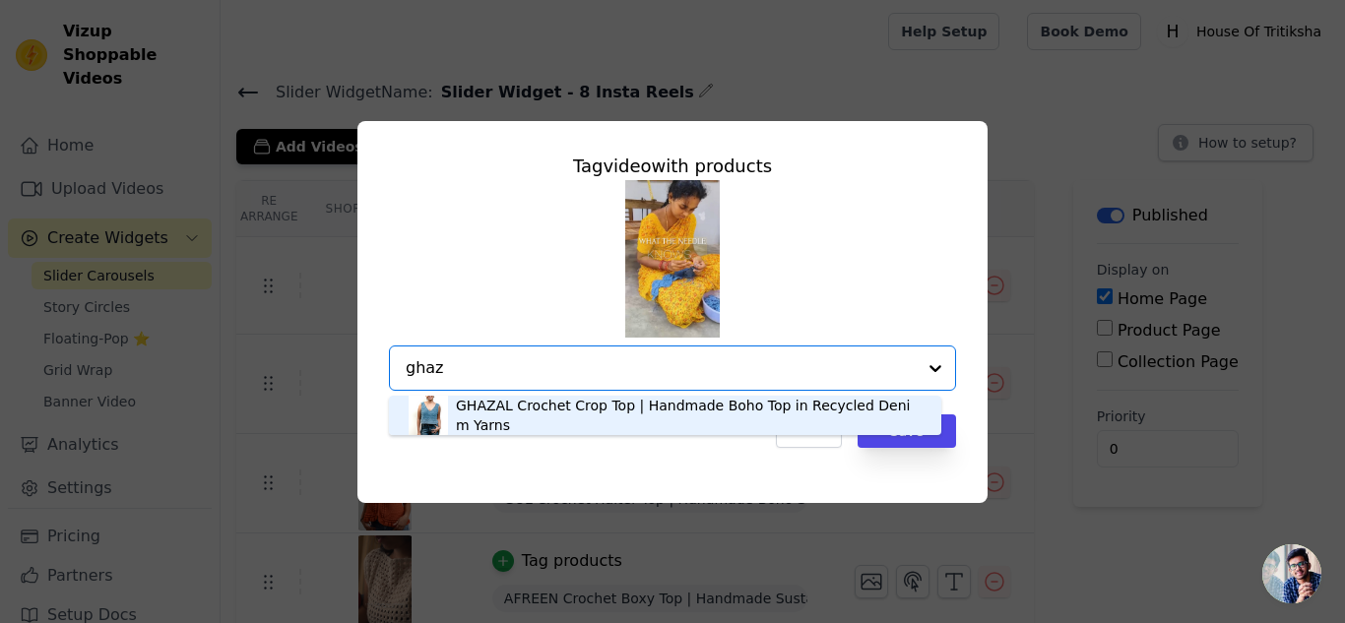
type input "ghaza"
click at [584, 409] on div "GHAZAL Crochet Crop Top | Handmade Boho Top in Recycled Denim Yarns" at bounding box center [689, 415] width 466 height 39
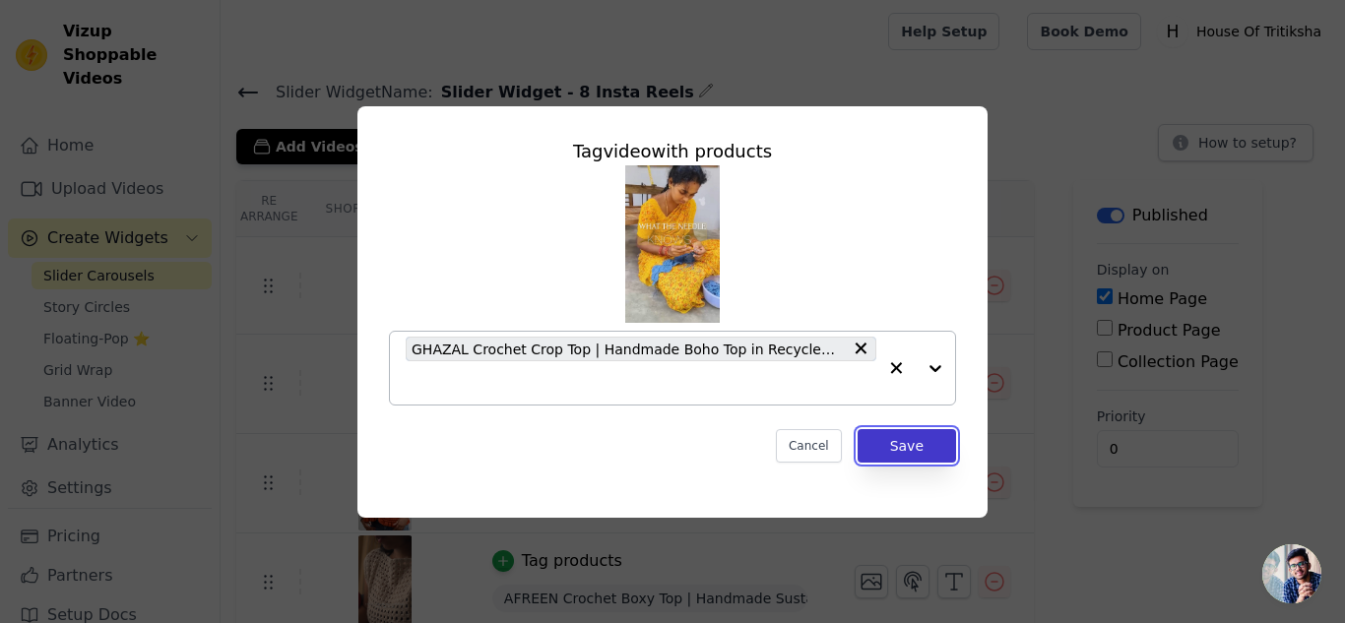
click at [881, 446] on button "Save" at bounding box center [907, 445] width 98 height 33
